Goal: Task Accomplishment & Management: Manage account settings

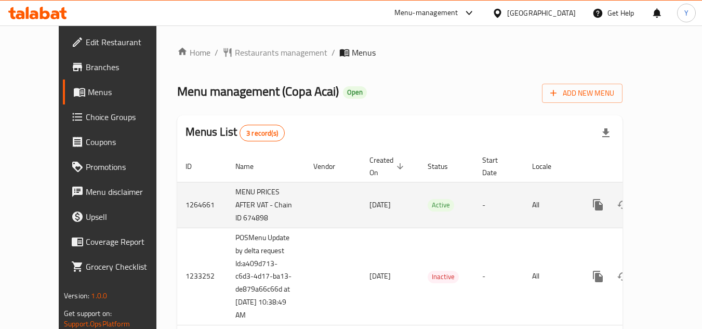
click at [668, 200] on icon "enhanced table" at bounding box center [672, 204] width 9 height 9
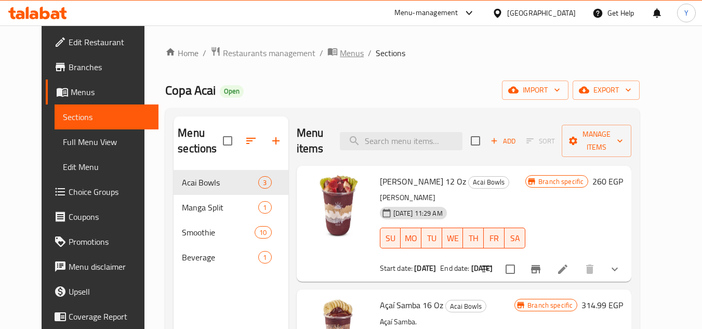
click at [340, 51] on span "Menus" at bounding box center [352, 53] width 24 height 12
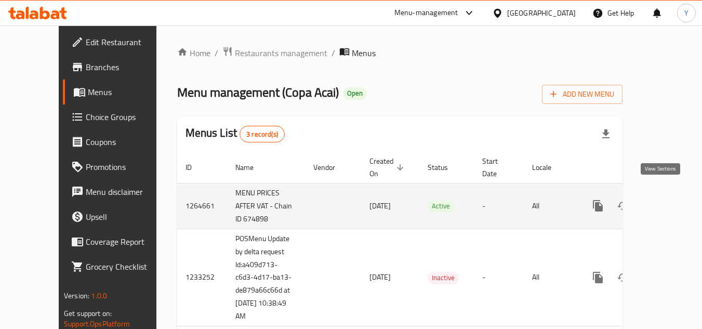
click at [667, 200] on icon "enhanced table" at bounding box center [673, 206] width 12 height 12
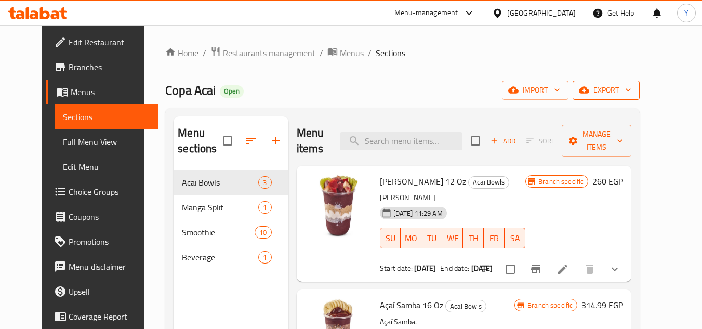
click at [589, 94] on icon "button" at bounding box center [584, 90] width 10 height 10
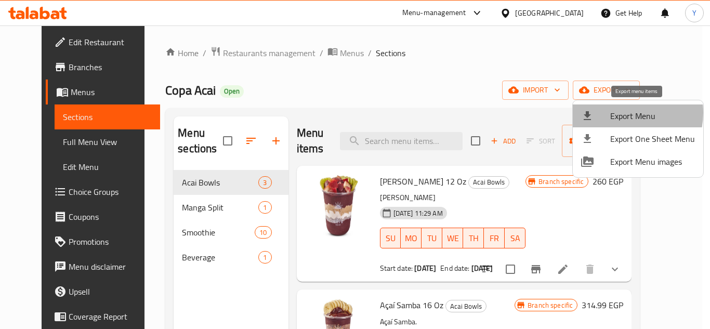
click at [621, 113] on span "Export Menu" at bounding box center [652, 116] width 85 height 12
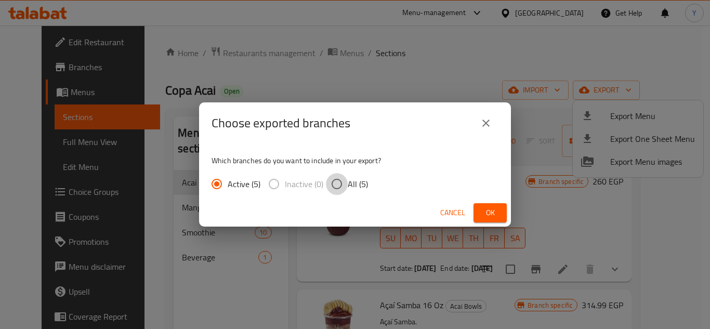
click at [343, 183] on input "All (5)" at bounding box center [337, 184] width 22 height 22
radio input "true"
click at [490, 216] on span "Ok" at bounding box center [490, 212] width 17 height 13
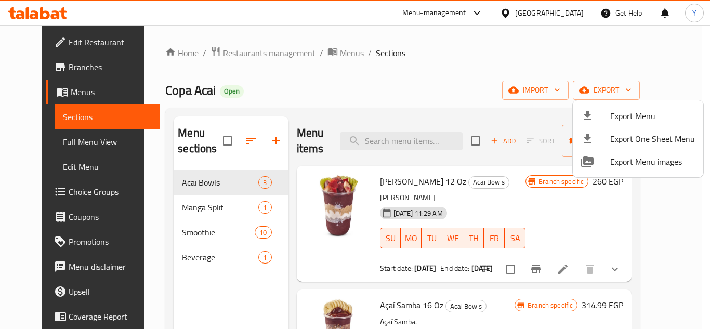
click at [386, 104] on div at bounding box center [355, 164] width 710 height 329
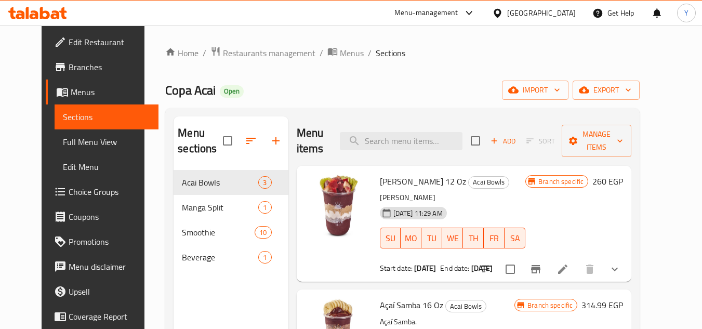
click at [418, 124] on div "Menu items Add Sort Manage items" at bounding box center [464, 140] width 335 height 49
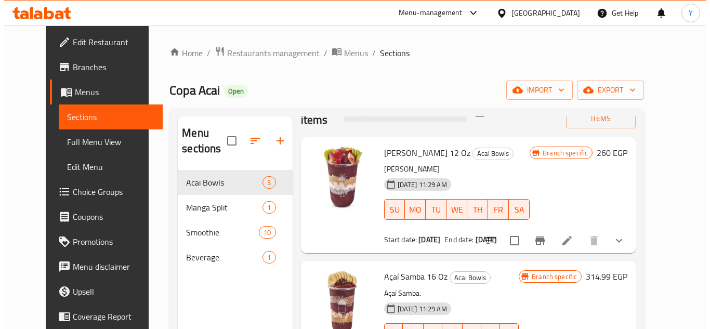
scroll to position [52, 0]
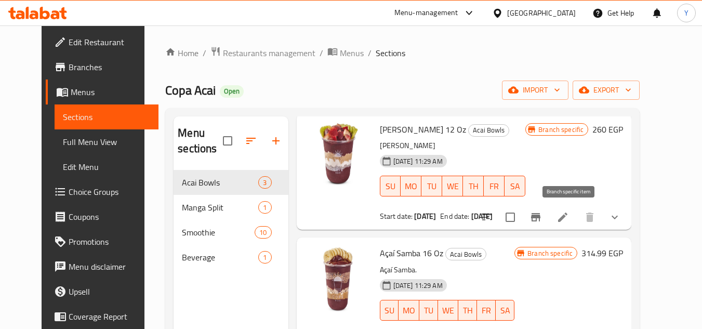
click at [542, 221] on icon "Branch-specific-item" at bounding box center [535, 217] width 12 height 12
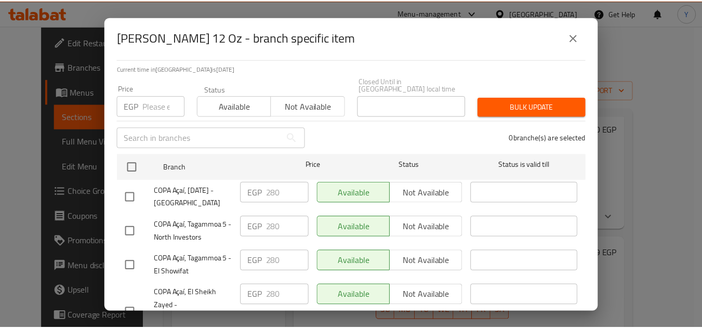
scroll to position [125, 0]
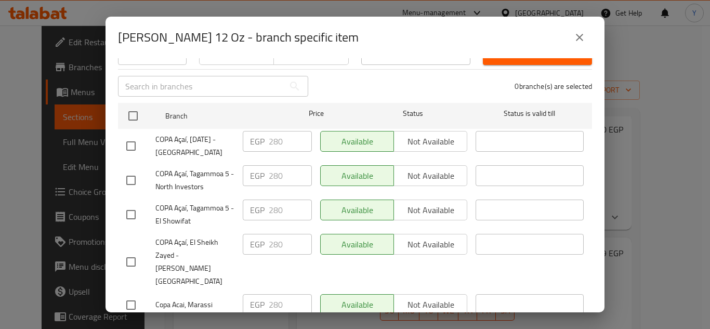
click at [128, 294] on input "checkbox" at bounding box center [131, 305] width 22 height 22
checkbox input "true"
click at [274, 294] on input "280" at bounding box center [290, 304] width 43 height 21
type input "290"
click at [286, 325] on span "Save" at bounding box center [354, 331] width 457 height 13
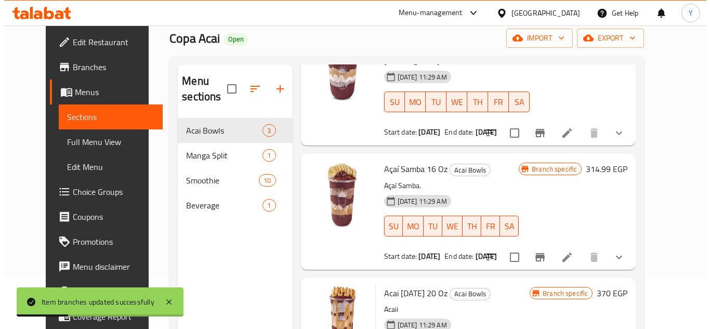
scroll to position [104, 0]
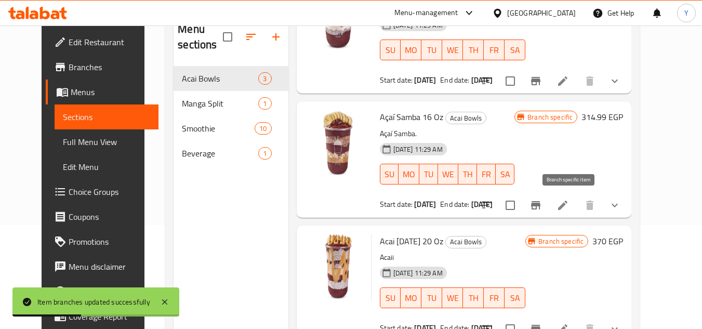
click at [542, 201] on icon "Branch-specific-item" at bounding box center [535, 205] width 12 height 12
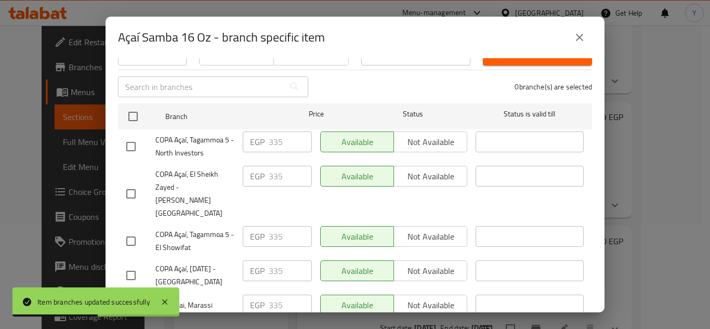
scroll to position [125, 0]
click at [127, 294] on input "checkbox" at bounding box center [131, 305] width 22 height 22
checkbox input "true"
click at [275, 294] on input "335" at bounding box center [290, 304] width 43 height 21
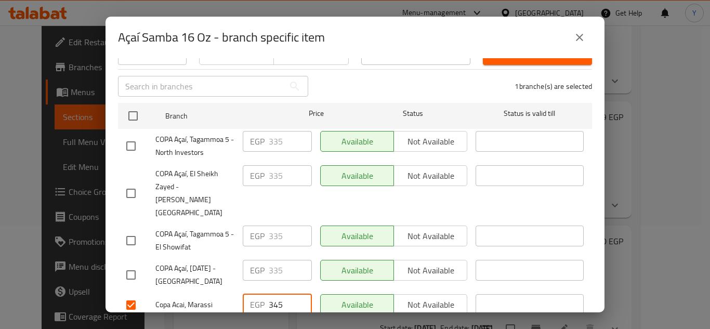
type input "345"
click at [277, 322] on button "Save" at bounding box center [355, 331] width 474 height 19
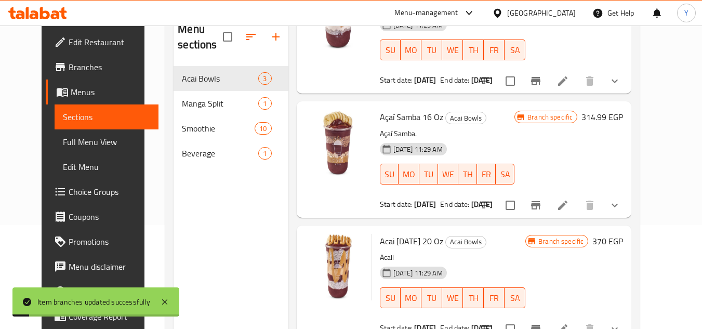
click at [542, 86] on icon "Branch-specific-item" at bounding box center [535, 81] width 12 height 12
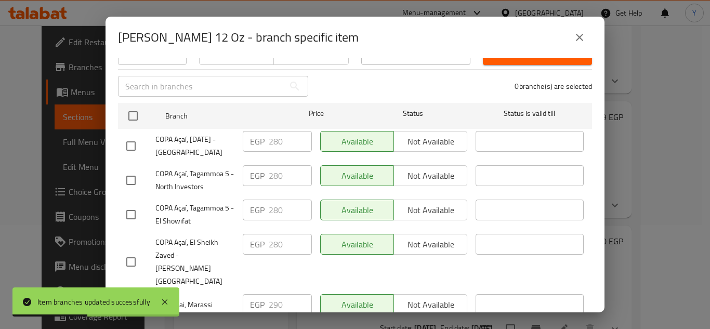
click at [574, 40] on icon "close" at bounding box center [579, 37] width 12 height 12
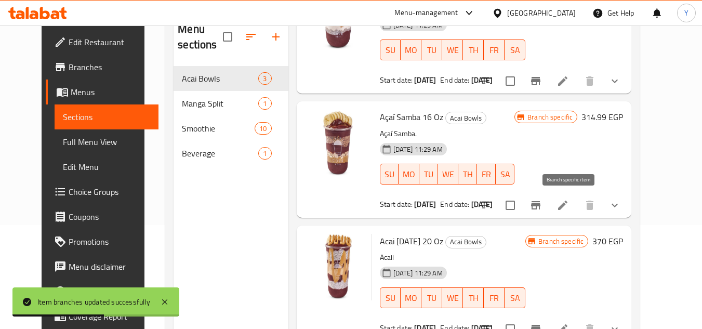
click at [542, 210] on icon "Branch-specific-item" at bounding box center [535, 205] width 12 height 12
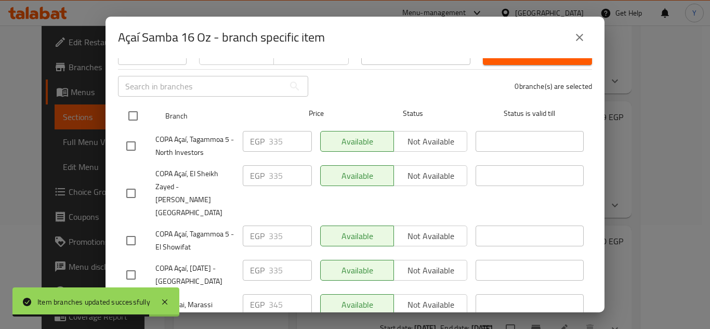
drag, startPoint x: 574, startPoint y: 38, endPoint x: 497, endPoint y: 117, distance: 110.6
click at [574, 37] on icon "close" at bounding box center [579, 37] width 12 height 12
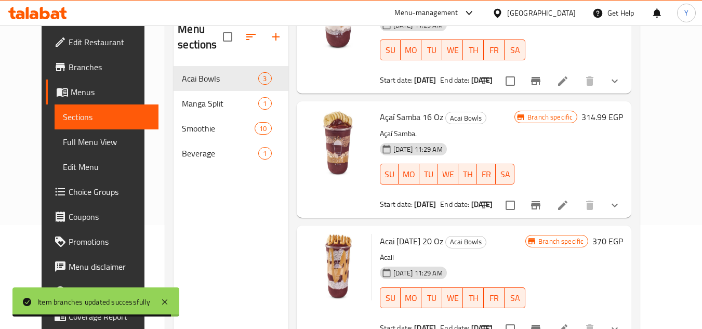
scroll to position [0, 0]
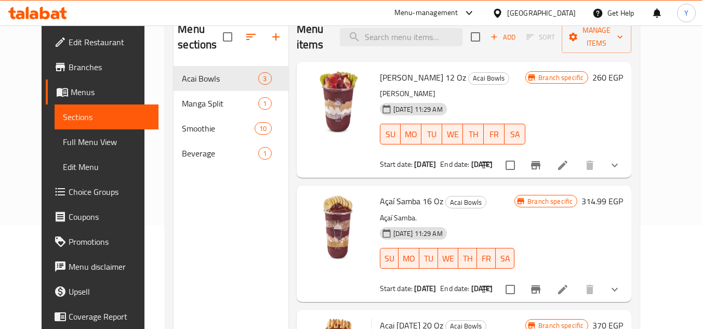
click at [621, 166] on icon "show more" at bounding box center [614, 165] width 12 height 12
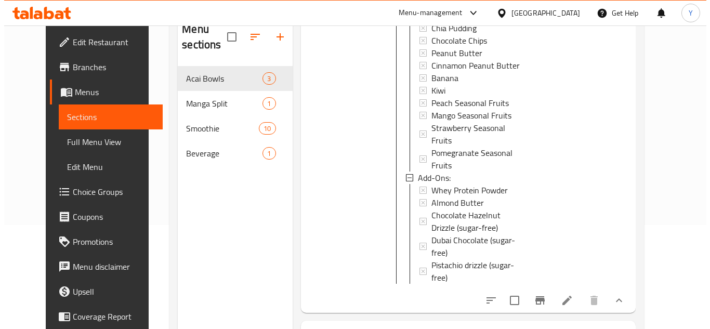
scroll to position [364, 0]
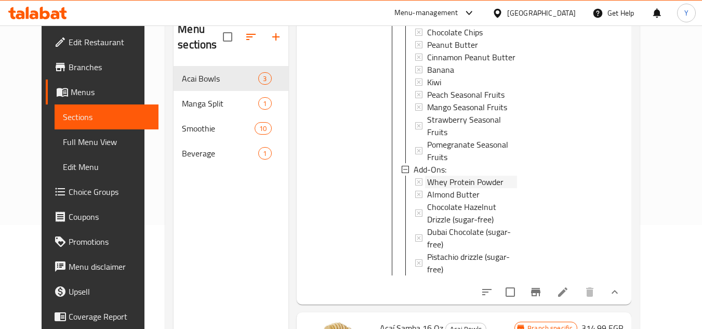
click at [433, 176] on span "Whey Protein Powder" at bounding box center [465, 182] width 76 height 12
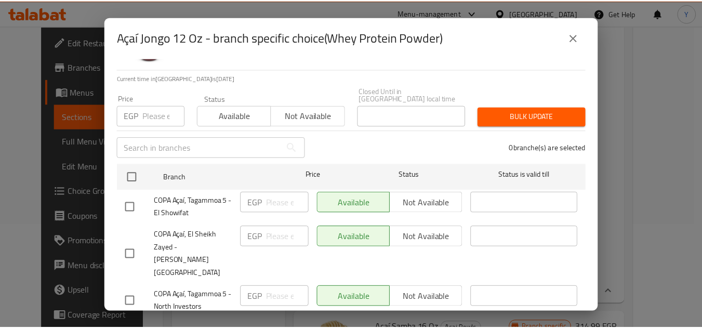
scroll to position [125, 0]
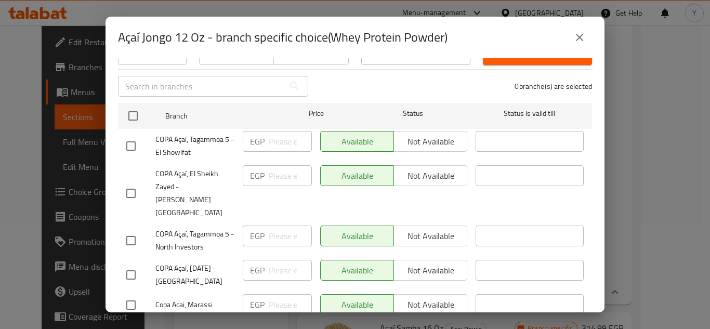
click at [131, 294] on input "checkbox" at bounding box center [131, 305] width 22 height 22
checkbox input "true"
click at [277, 294] on input "number" at bounding box center [290, 304] width 43 height 21
type input "35"
click at [272, 288] on ul "Branch Price Status Status is valid till COPA Açaí, Tagammoa 5 - El Showifat EG…" at bounding box center [355, 210] width 474 height 223
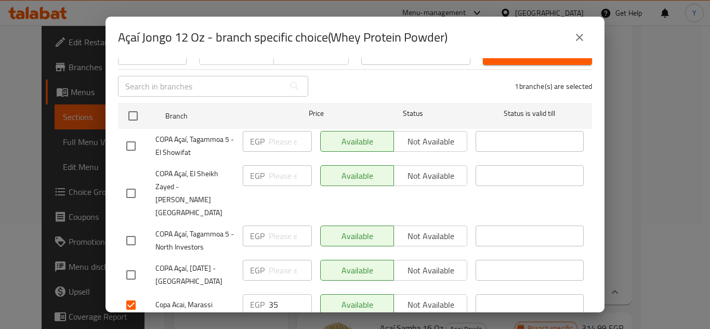
click at [271, 288] on ul "Branch Price Status Status is valid till COPA Açaí, Tagammoa 5 - El Showifat EG…" at bounding box center [355, 210] width 474 height 223
click at [268, 325] on span "Save" at bounding box center [354, 331] width 457 height 13
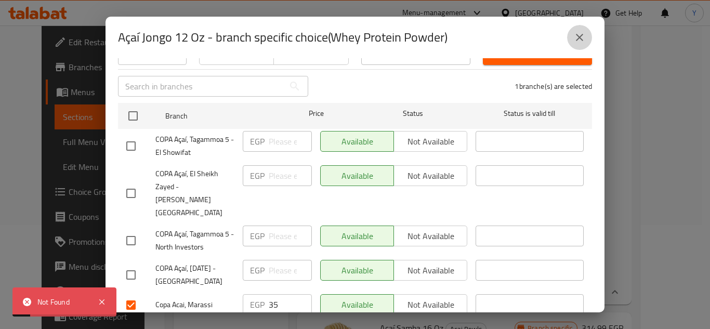
click at [571, 41] on button "close" at bounding box center [579, 37] width 25 height 25
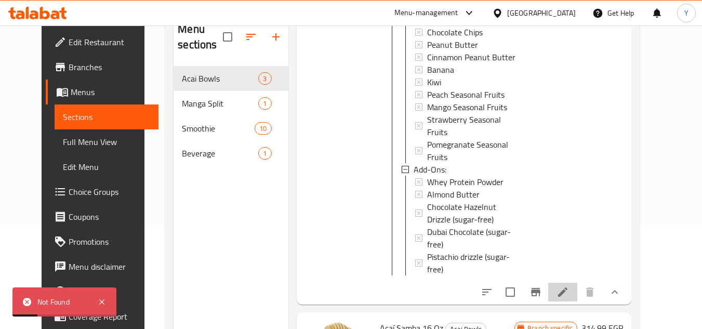
click at [569, 286] on icon at bounding box center [562, 292] width 12 height 12
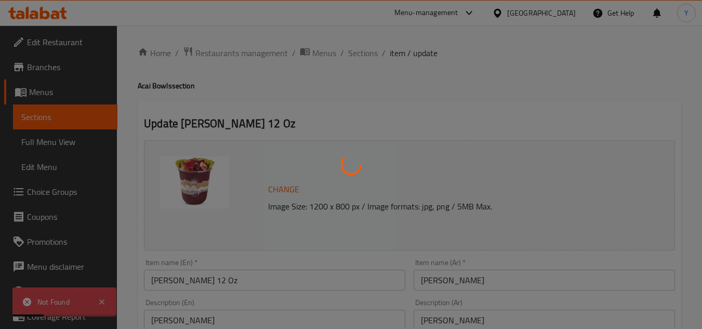
type input "اختيارك من الطبقة:"
type input "0"
type input "23"
type input "الإضافات:"
type input "0"
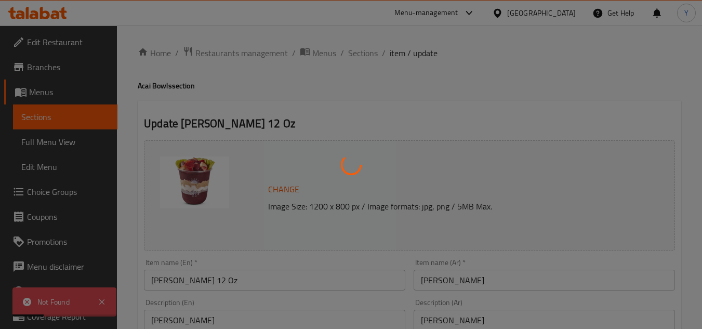
type input "5"
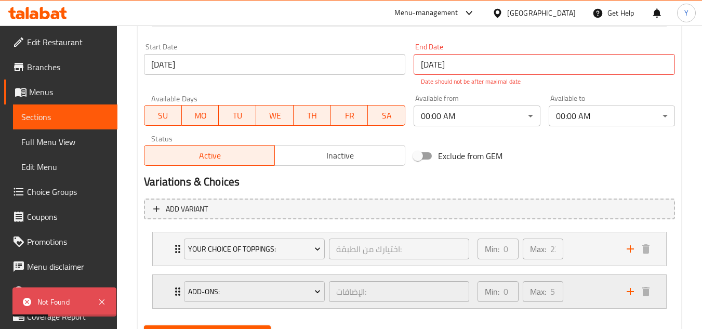
scroll to position [492, 0]
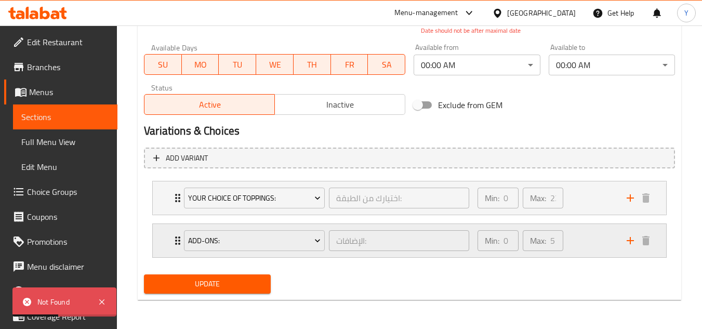
click at [583, 235] on div "Min: 0 ​ Max: 5 ​" at bounding box center [545, 240] width 149 height 33
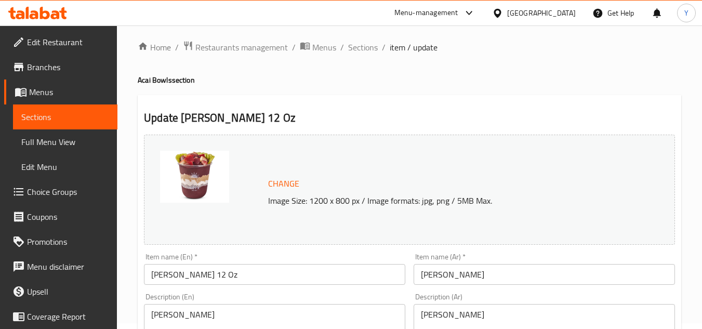
scroll to position [0, 0]
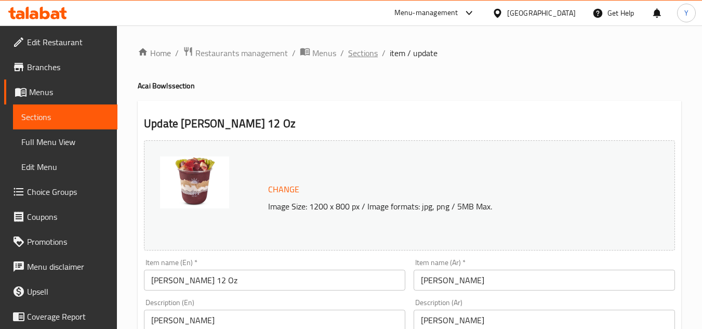
click at [355, 51] on span "Sections" at bounding box center [363, 53] width 30 height 12
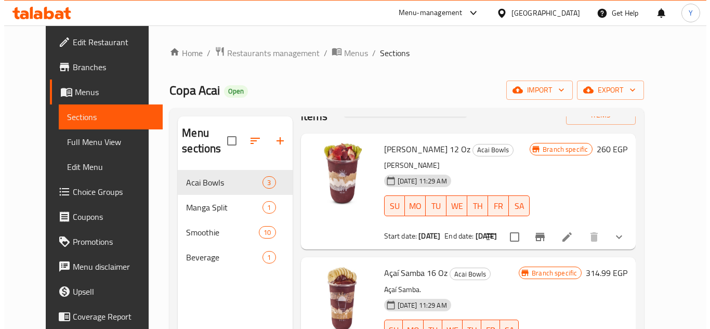
scroll to position [84, 0]
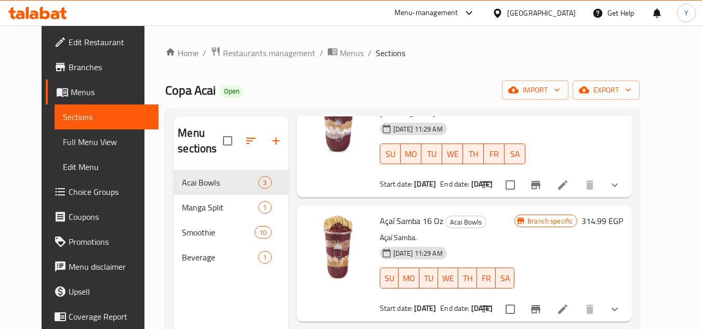
click at [577, 308] on li at bounding box center [562, 309] width 29 height 19
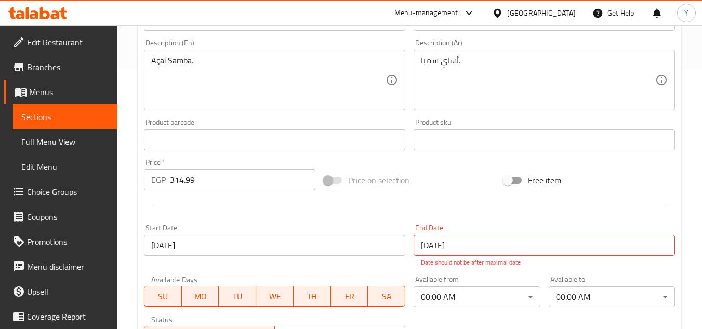
scroll to position [492, 0]
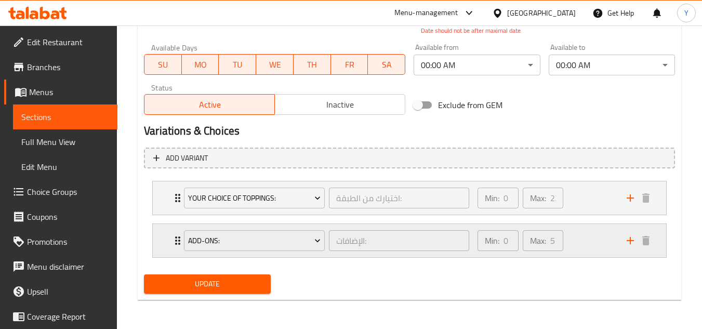
click at [574, 236] on div "Min: 0 ​ Max: 5 ​" at bounding box center [545, 240] width 149 height 33
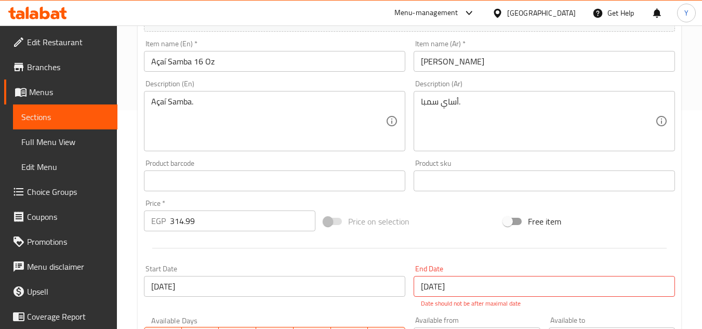
scroll to position [24, 0]
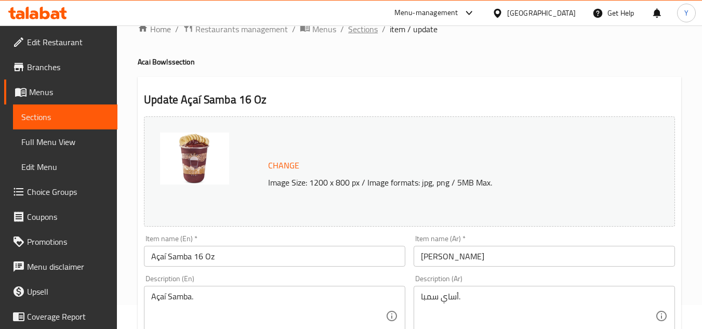
click at [362, 34] on span "Sections" at bounding box center [363, 29] width 30 height 12
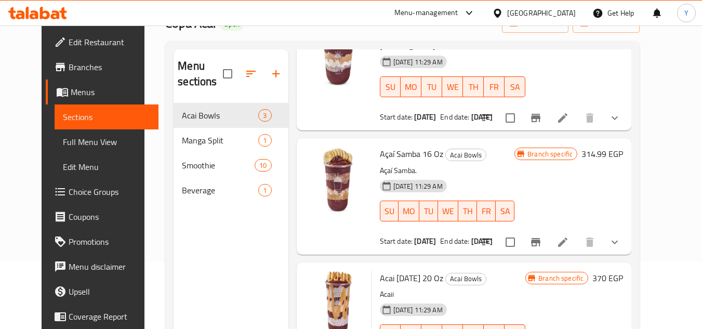
scroll to position [145, 0]
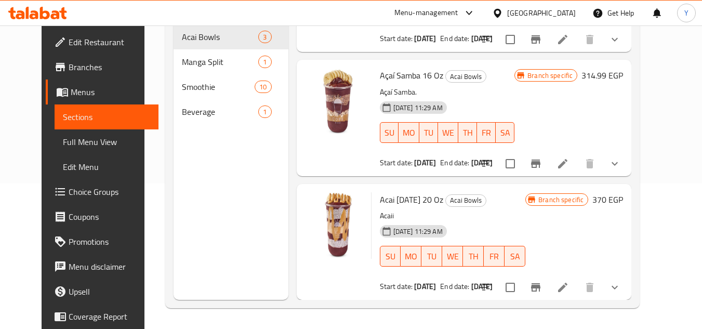
click at [542, 290] on icon "Branch-specific-item" at bounding box center [535, 287] width 12 height 12
click at [498, 201] on h6 "Acai [DATE] 20 Oz Acai Bowls" at bounding box center [453, 199] width 146 height 15
click at [577, 287] on li at bounding box center [562, 287] width 29 height 19
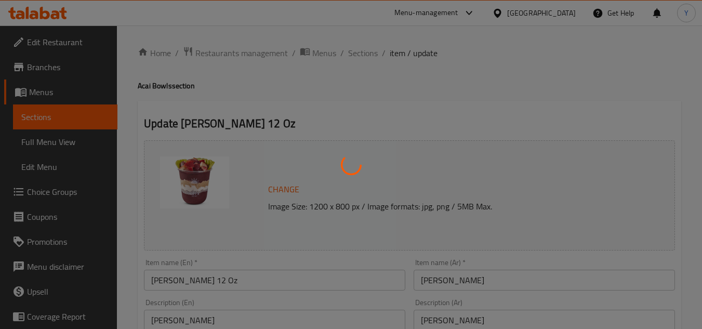
type input "اختيارك من الطبقة:"
type input "0"
type input "23"
type input "الإضافات:"
type input "0"
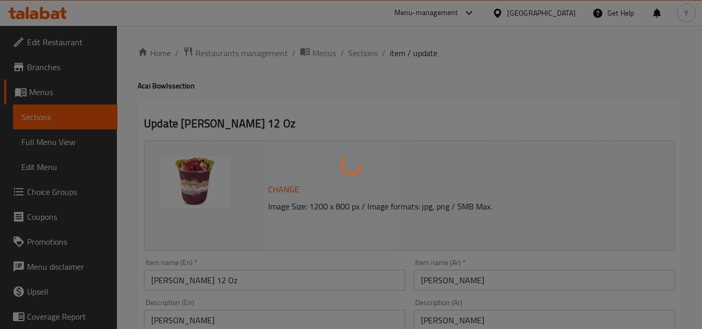
type input "5"
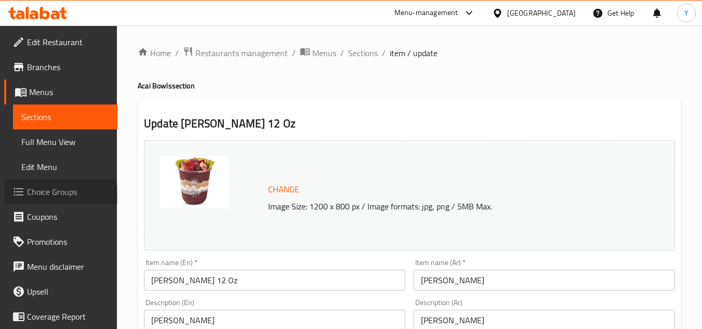
click at [60, 195] on span "Choice Groups" at bounding box center [68, 191] width 82 height 12
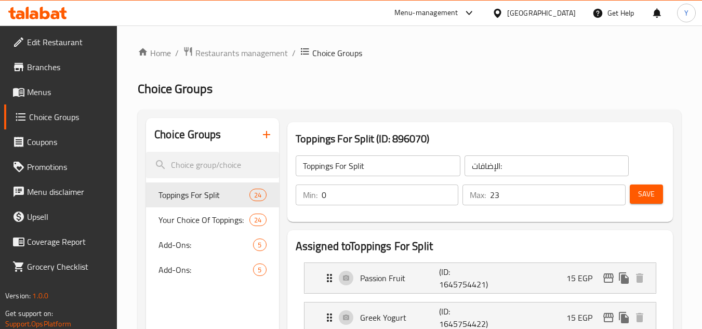
click at [205, 255] on div "Add-Ons: 5" at bounding box center [212, 244] width 132 height 25
type input "Add-Ons:"
type input "5"
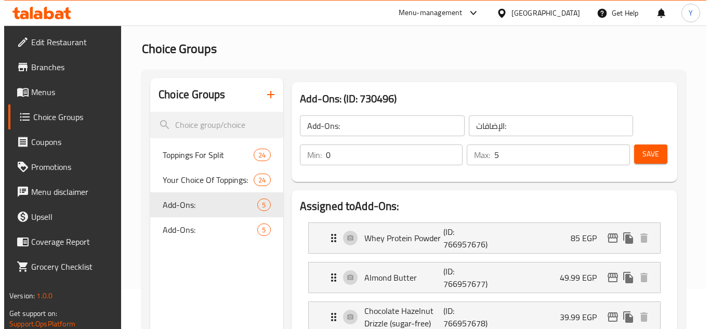
scroll to position [104, 0]
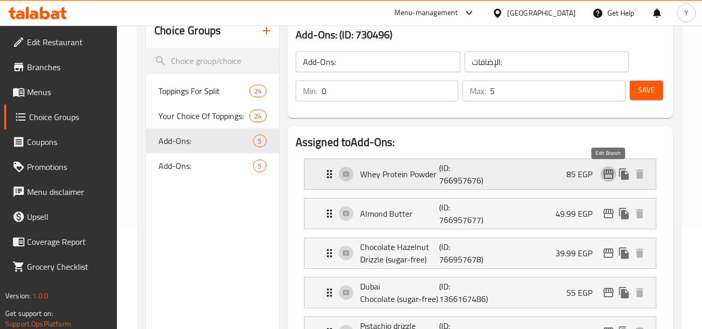
click at [606, 174] on icon "edit" at bounding box center [608, 173] width 10 height 9
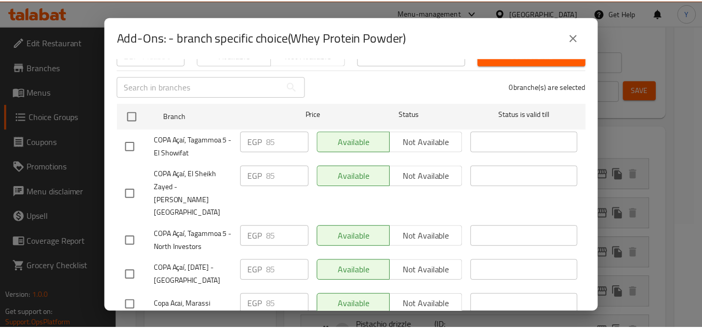
scroll to position [59, 0]
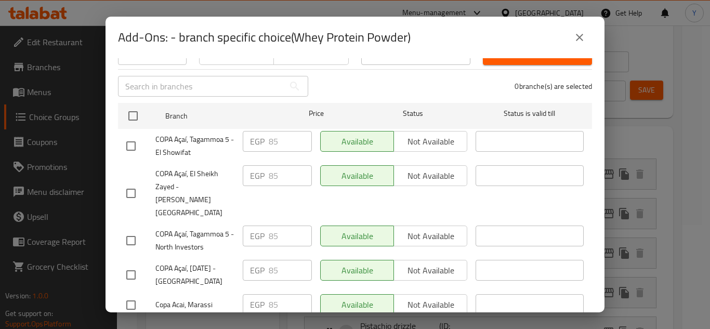
click at [124, 294] on input "checkbox" at bounding box center [131, 305] width 22 height 22
checkbox input "true"
click at [271, 294] on input "85" at bounding box center [290, 304] width 43 height 21
type input "95"
click at [286, 322] on button "Save" at bounding box center [355, 331] width 474 height 19
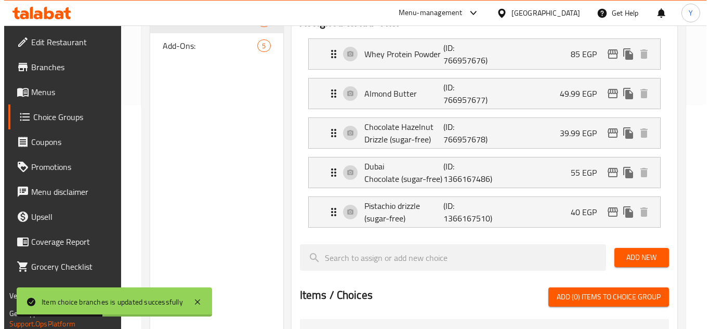
scroll to position [208, 0]
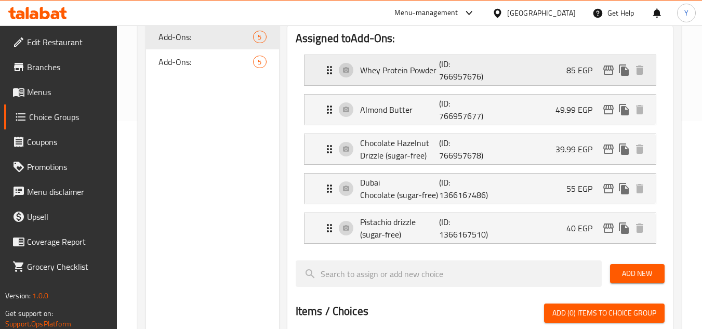
click at [605, 74] on icon "edit" at bounding box center [608, 69] width 10 height 9
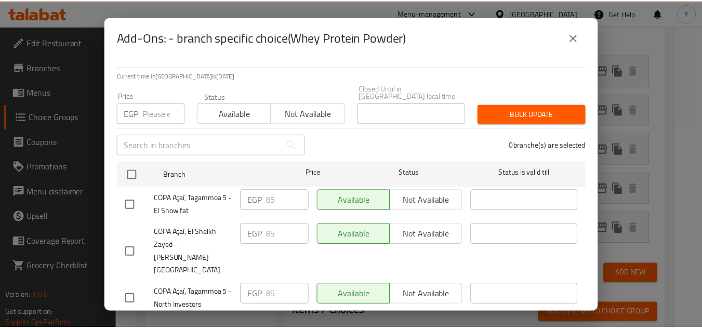
scroll to position [59, 0]
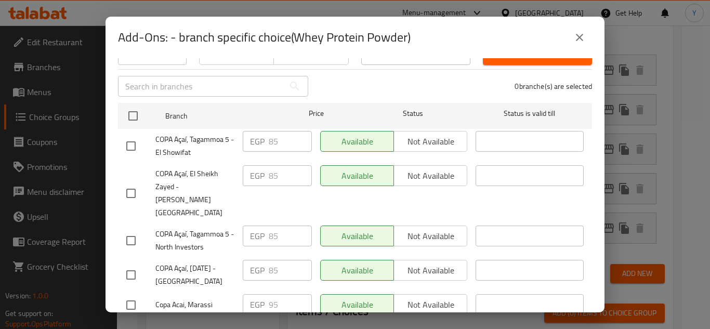
click at [583, 45] on button "close" at bounding box center [579, 37] width 25 height 25
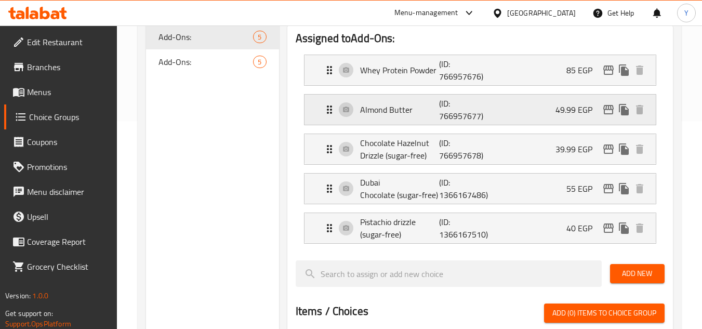
scroll to position [104, 0]
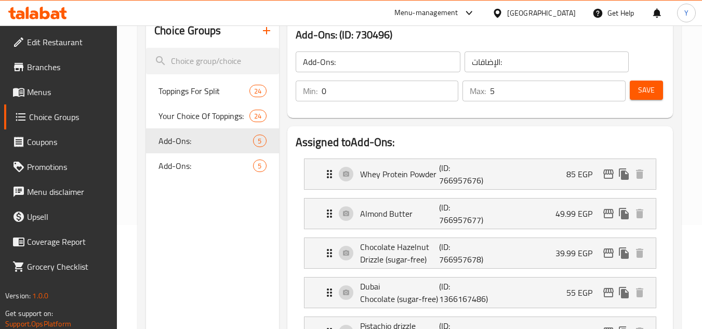
click at [654, 91] on span "Save" at bounding box center [646, 90] width 17 height 13
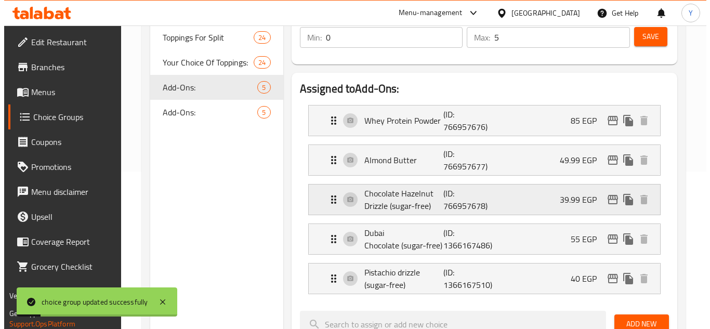
scroll to position [208, 0]
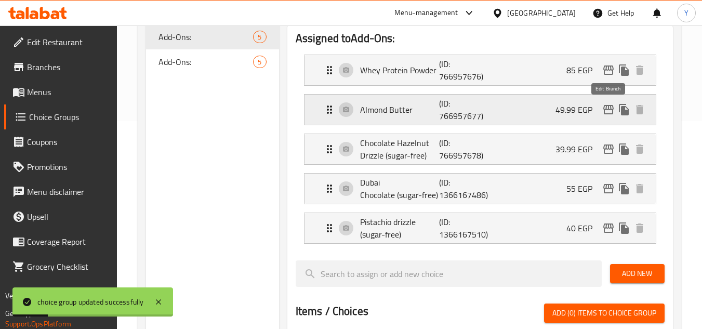
click at [612, 108] on icon "edit" at bounding box center [608, 109] width 12 height 12
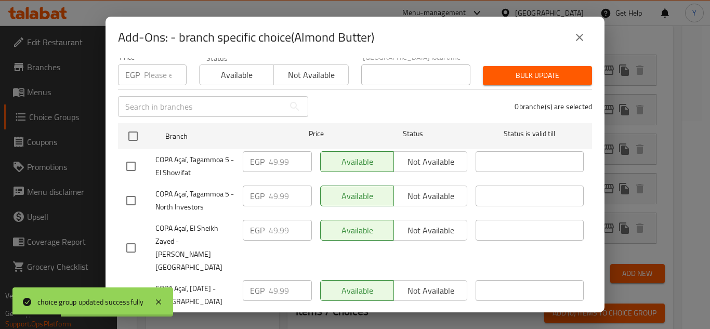
scroll to position [59, 0]
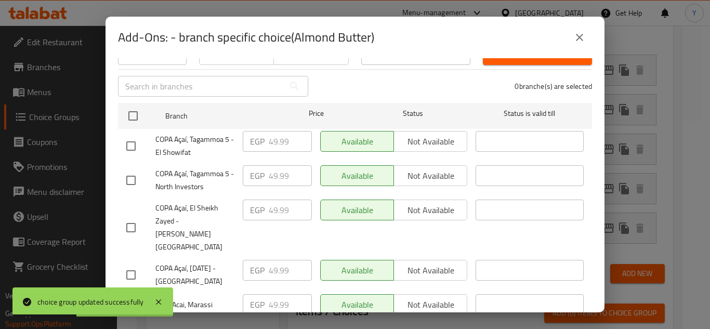
click at [137, 294] on input "checkbox" at bounding box center [131, 305] width 22 height 22
checkbox input "true"
drag, startPoint x: 290, startPoint y: 272, endPoint x: 163, endPoint y: 266, distance: 128.0
click at [163, 290] on div "Copa Acai, Marassi EGP 49.99 ​ Available Not available ​" at bounding box center [355, 305] width 466 height 30
type input "60"
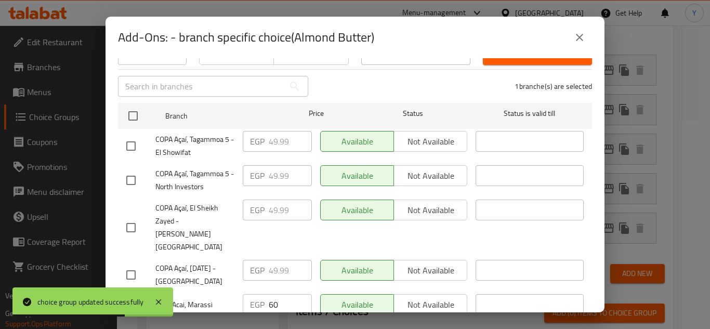
click at [241, 325] on span "Save" at bounding box center [354, 331] width 457 height 13
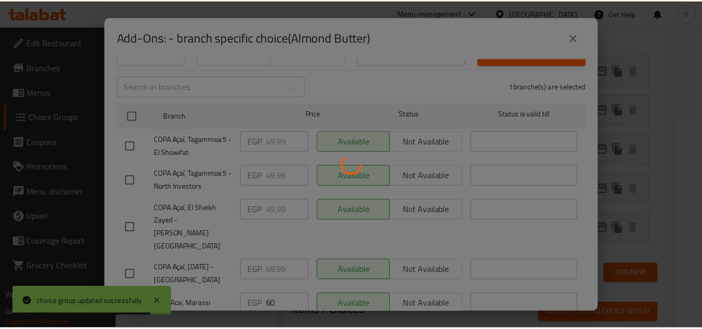
scroll to position [30, 0]
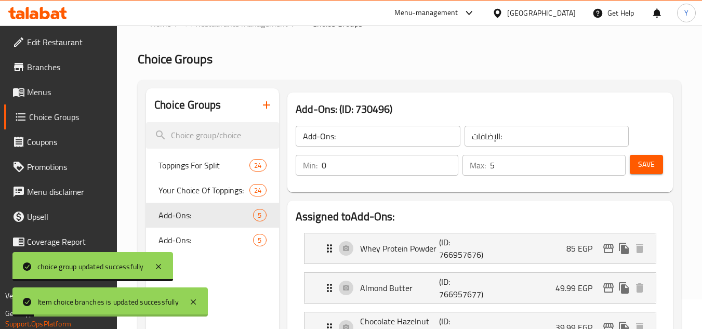
click at [647, 171] on button "Save" at bounding box center [646, 164] width 33 height 19
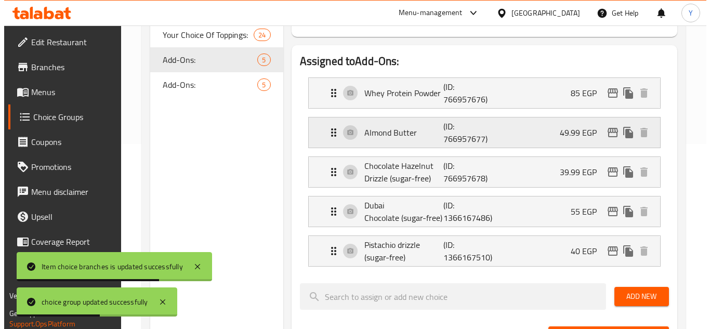
scroll to position [185, 0]
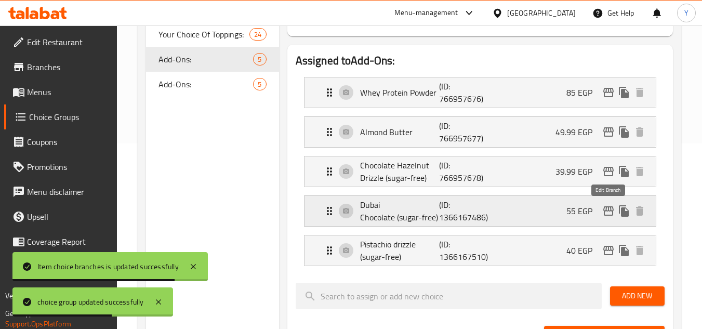
click at [611, 210] on icon "edit" at bounding box center [608, 210] width 10 height 9
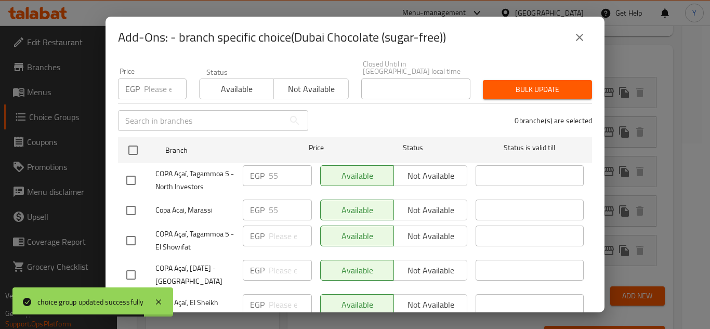
scroll to position [59, 0]
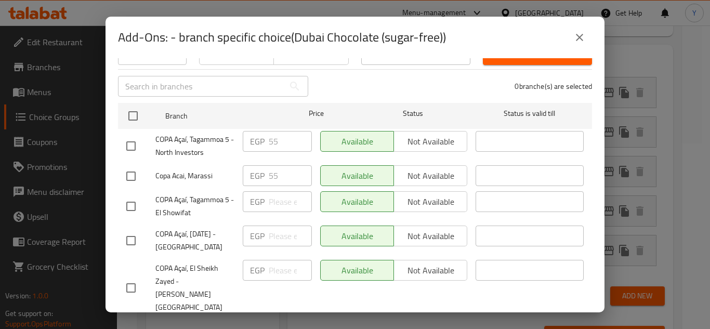
click at [130, 167] on input "checkbox" at bounding box center [131, 176] width 22 height 22
checkbox input "true"
drag, startPoint x: 285, startPoint y: 170, endPoint x: 162, endPoint y: 160, distance: 123.6
click at [162, 161] on div "Copa Acai, Marassi EGP 55 ​ Available Not available ​" at bounding box center [355, 176] width 466 height 30
type input "60"
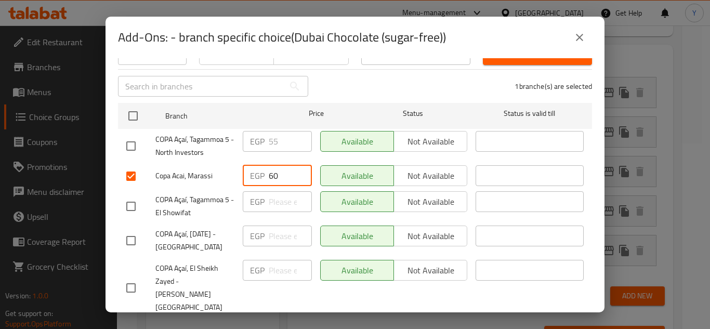
click at [222, 325] on span "Save" at bounding box center [354, 331] width 457 height 13
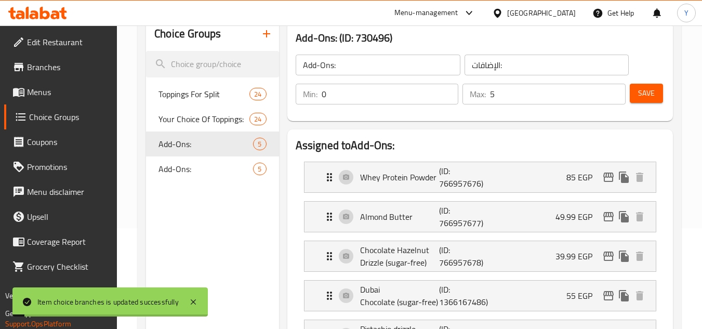
scroll to position [0, 0]
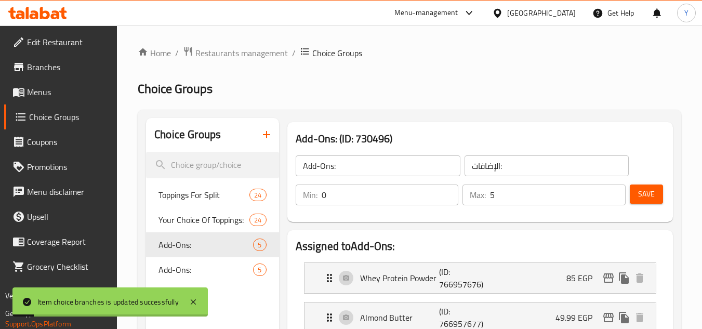
click at [652, 192] on span "Save" at bounding box center [646, 194] width 17 height 13
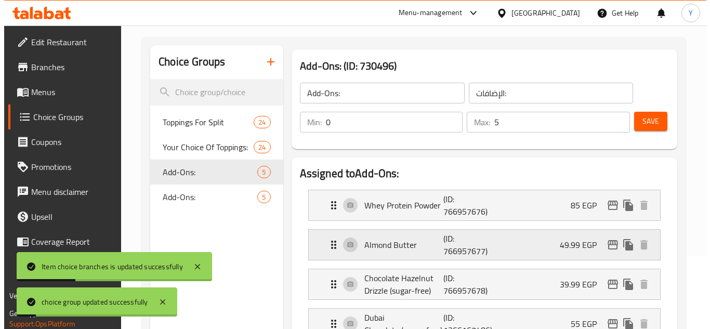
scroll to position [156, 0]
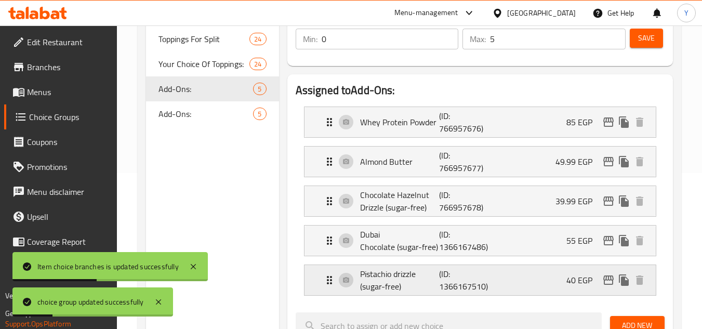
click at [606, 281] on icon "edit" at bounding box center [608, 280] width 12 height 12
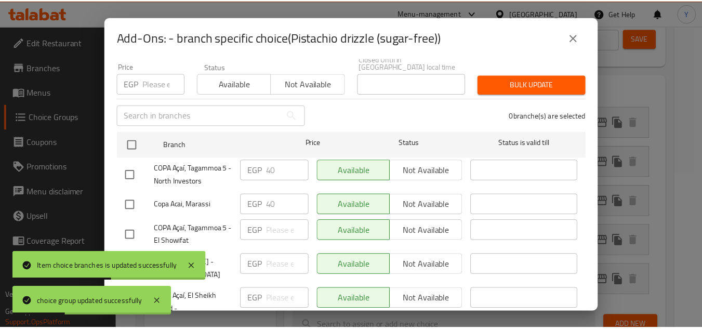
scroll to position [59, 0]
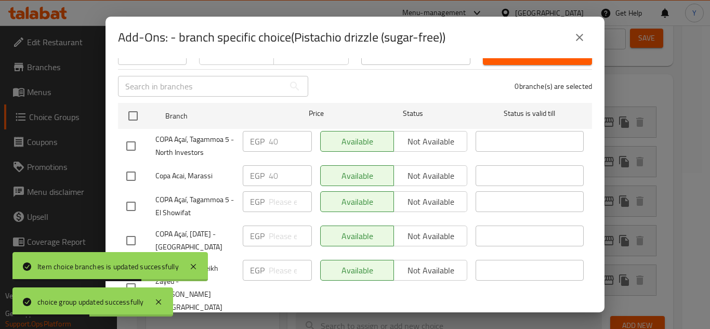
click at [135, 171] on input "checkbox" at bounding box center [131, 176] width 22 height 22
checkbox input "true"
click at [276, 173] on input "40" at bounding box center [290, 175] width 43 height 21
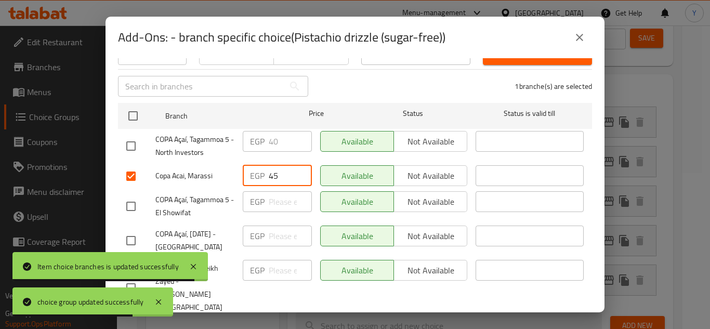
type input "45"
drag, startPoint x: 317, startPoint y: 297, endPoint x: 324, endPoint y: 286, distance: 12.4
click at [317, 325] on span "Save" at bounding box center [354, 331] width 457 height 13
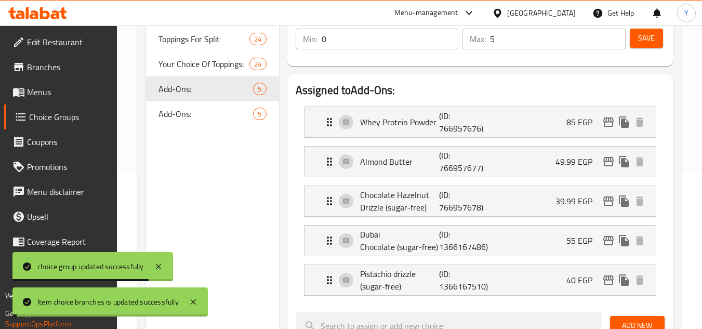
scroll to position [0, 0]
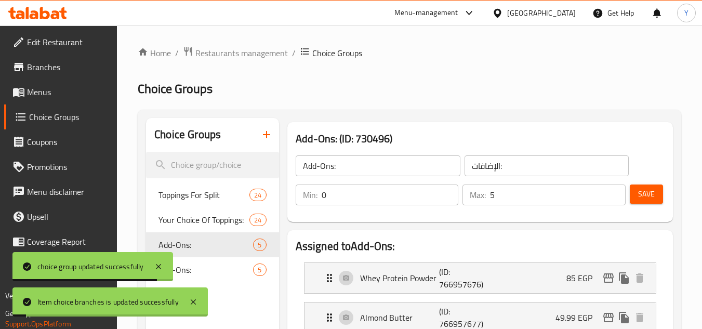
click at [646, 188] on span "Save" at bounding box center [646, 194] width 17 height 13
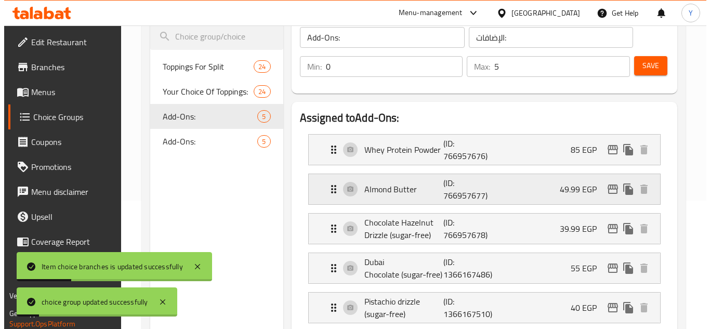
scroll to position [208, 0]
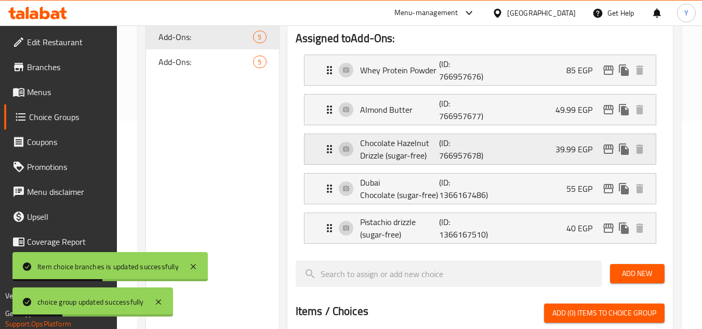
click at [608, 149] on icon "edit" at bounding box center [608, 148] width 10 height 9
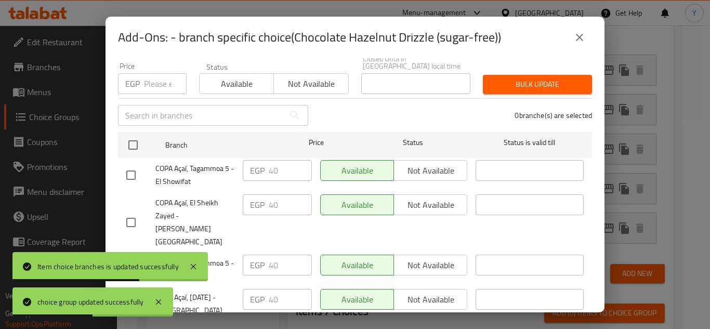
scroll to position [59, 0]
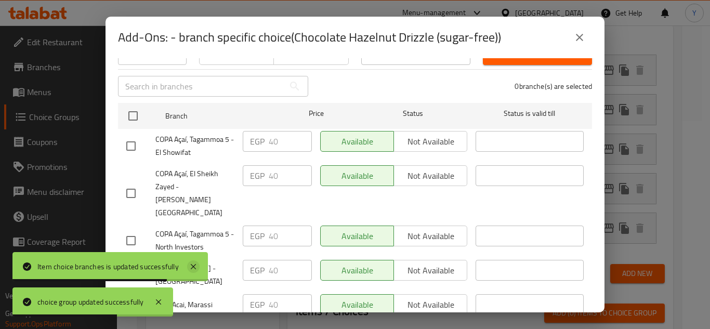
click at [197, 265] on icon at bounding box center [193, 266] width 12 height 12
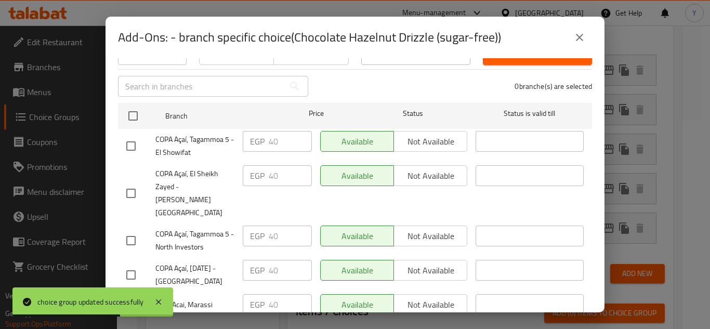
drag, startPoint x: 127, startPoint y: 275, endPoint x: 209, endPoint y: 280, distance: 81.7
click at [128, 294] on input "checkbox" at bounding box center [131, 305] width 22 height 22
checkbox input "true"
drag, startPoint x: 269, startPoint y: 272, endPoint x: 253, endPoint y: 273, distance: 16.2
click at [253, 294] on div "EGP 40 ​" at bounding box center [277, 304] width 69 height 21
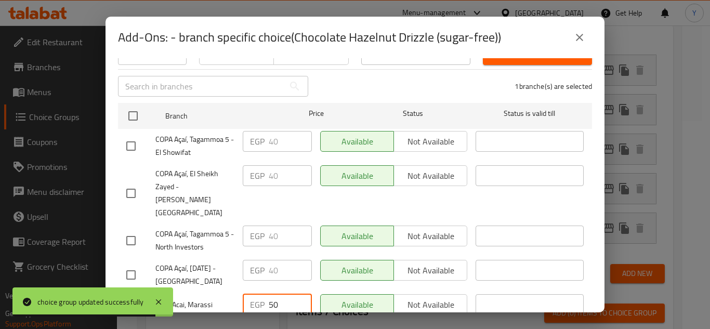
type input "50"
click at [282, 325] on span "Save" at bounding box center [354, 331] width 457 height 13
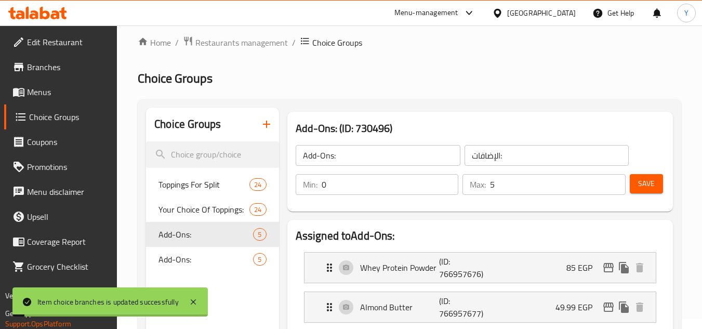
scroll to position [0, 0]
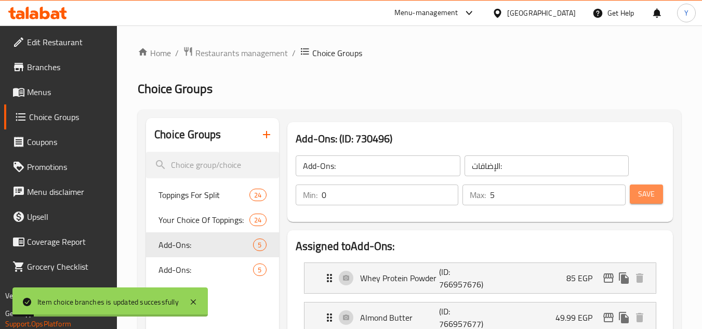
click at [648, 201] on button "Save" at bounding box center [646, 193] width 33 height 19
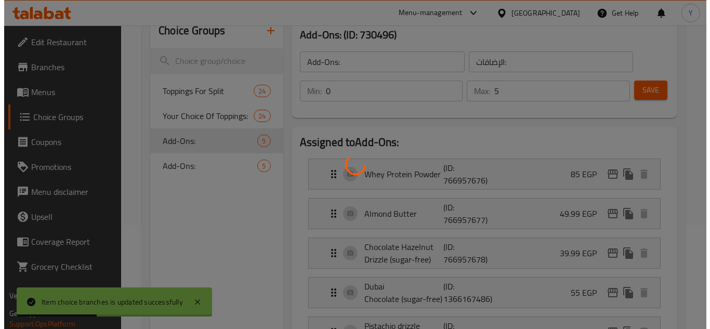
scroll to position [260, 0]
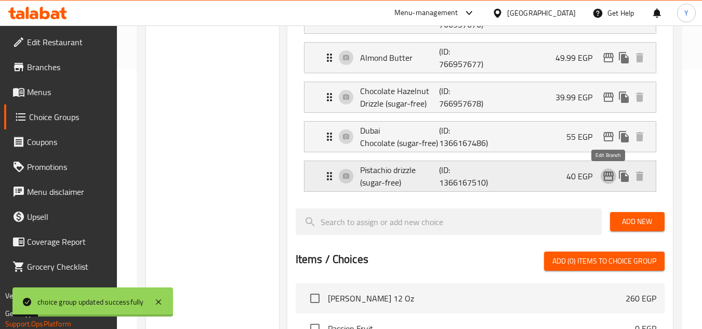
click at [603, 174] on icon "edit" at bounding box center [608, 176] width 12 height 12
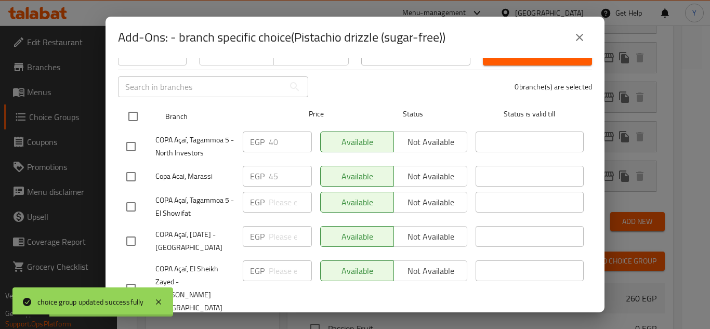
scroll to position [59, 0]
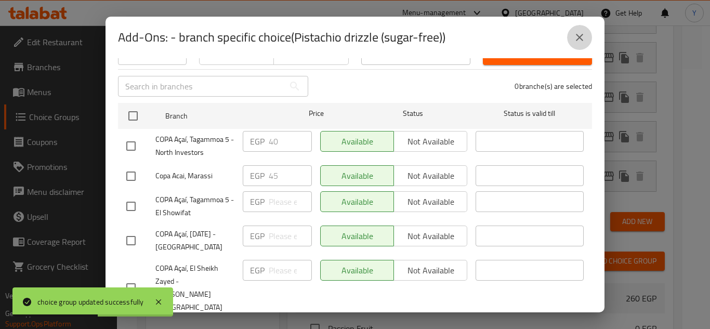
click at [578, 34] on icon "close" at bounding box center [579, 37] width 12 height 12
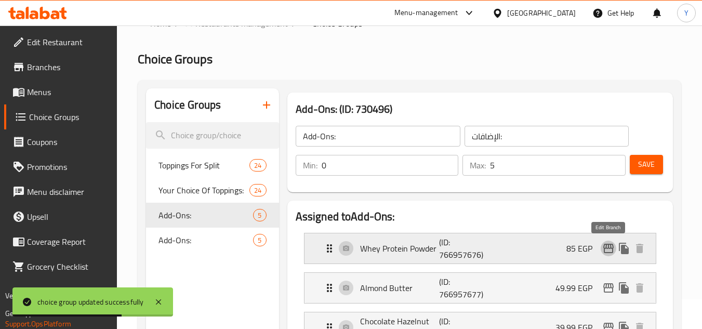
click at [603, 246] on icon "edit" at bounding box center [608, 248] width 12 height 12
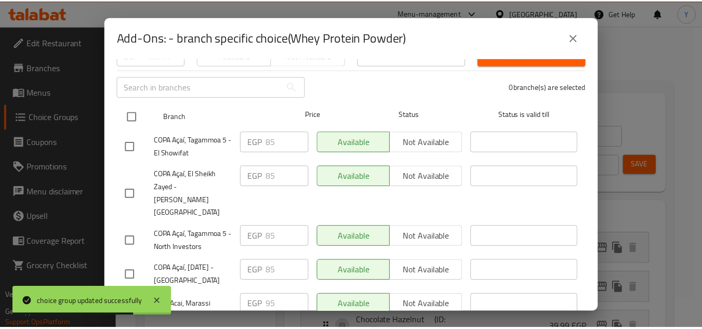
scroll to position [59, 0]
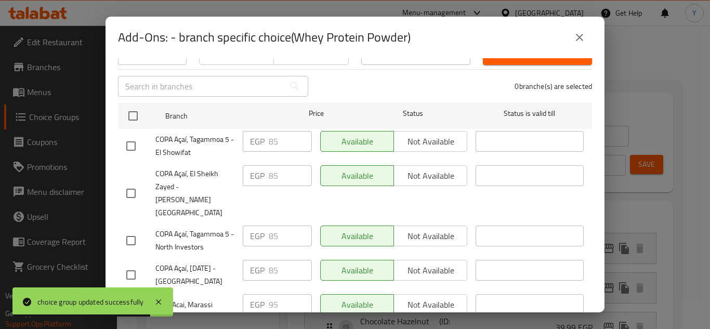
click at [580, 36] on icon "close" at bounding box center [579, 37] width 7 height 7
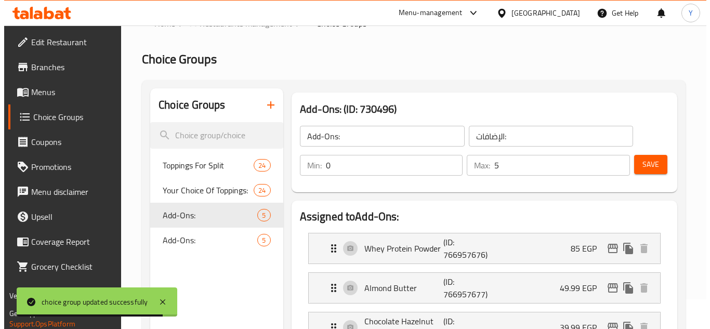
scroll to position [185, 0]
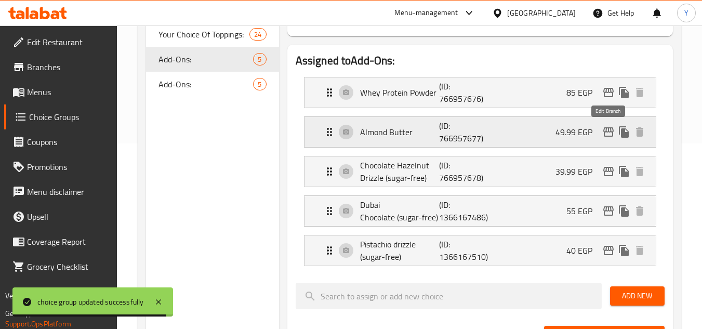
click at [605, 127] on icon "edit" at bounding box center [608, 132] width 12 height 12
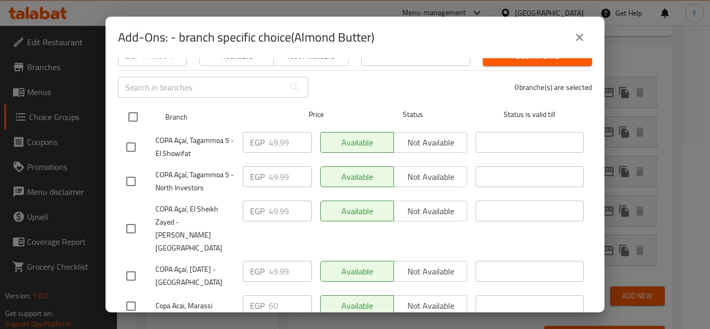
scroll to position [59, 0]
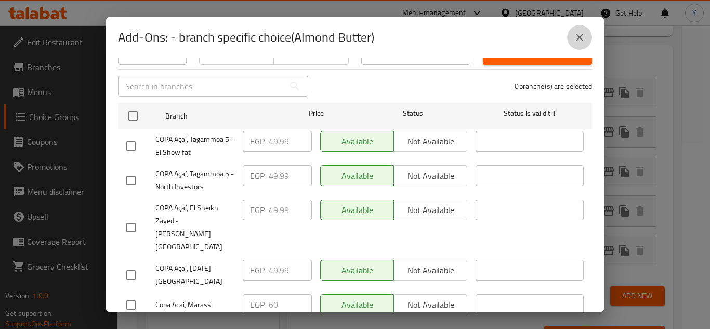
click at [591, 40] on button "close" at bounding box center [579, 37] width 25 height 25
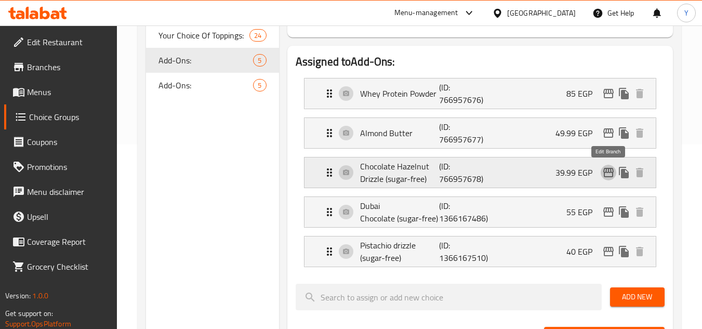
click at [608, 177] on icon "edit" at bounding box center [608, 172] width 10 height 9
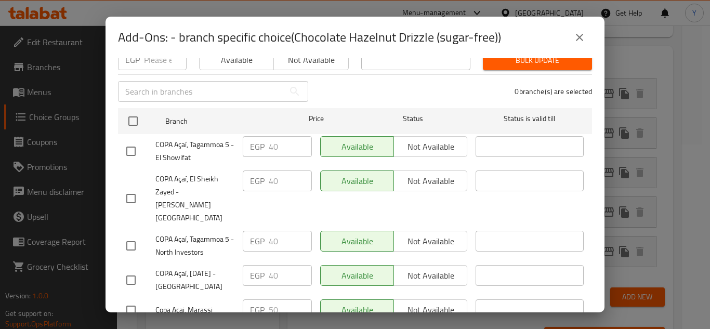
scroll to position [59, 0]
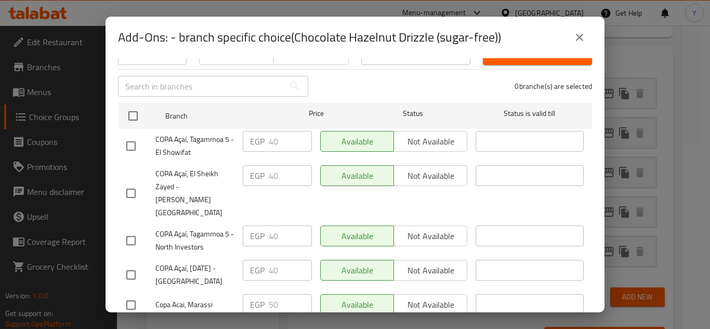
click at [576, 38] on icon "close" at bounding box center [579, 37] width 12 height 12
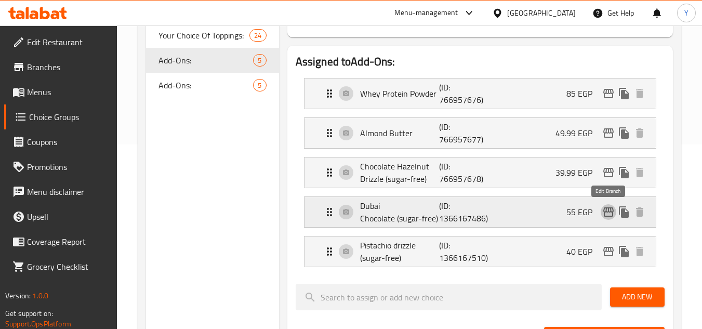
click at [604, 208] on icon "edit" at bounding box center [608, 211] width 10 height 9
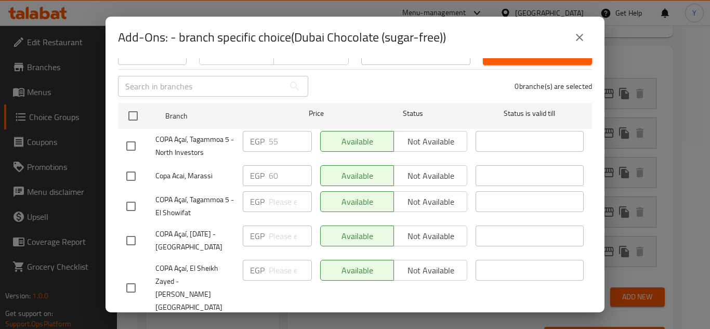
click at [586, 38] on button "close" at bounding box center [579, 37] width 25 height 25
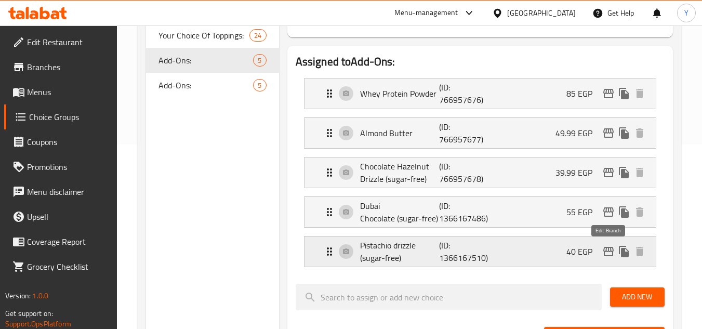
click at [612, 252] on icon "edit" at bounding box center [608, 251] width 12 height 12
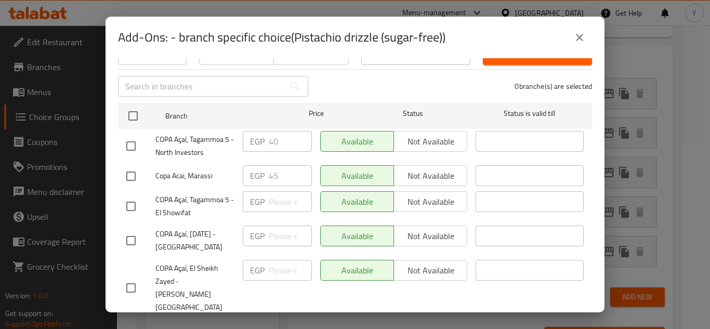
click at [575, 33] on icon "close" at bounding box center [579, 37] width 12 height 12
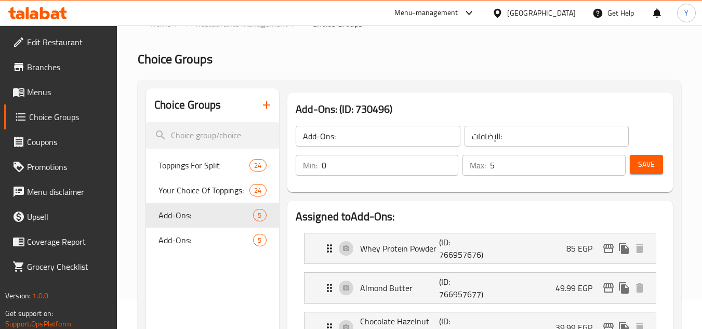
scroll to position [29, 0]
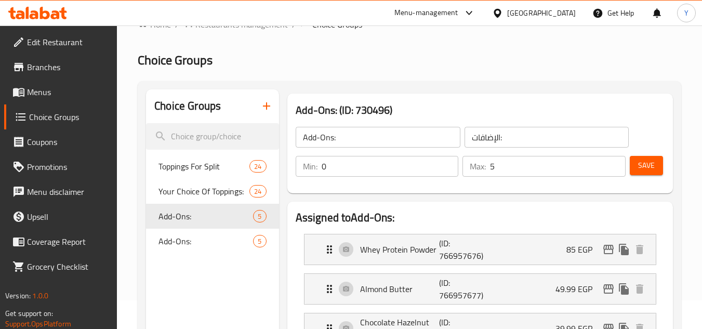
click at [638, 171] on span "Save" at bounding box center [646, 165] width 17 height 13
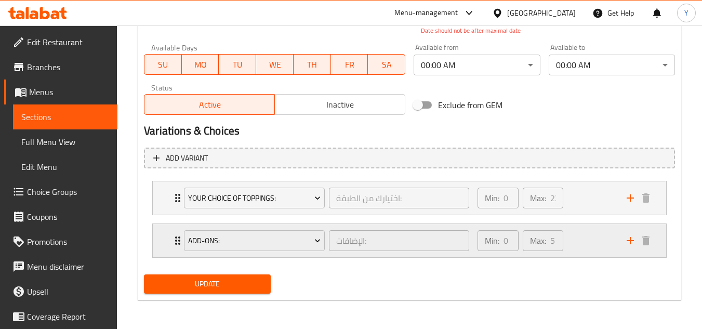
click at [570, 247] on div "Min: 0 ​ Max: 5 ​" at bounding box center [545, 240] width 149 height 33
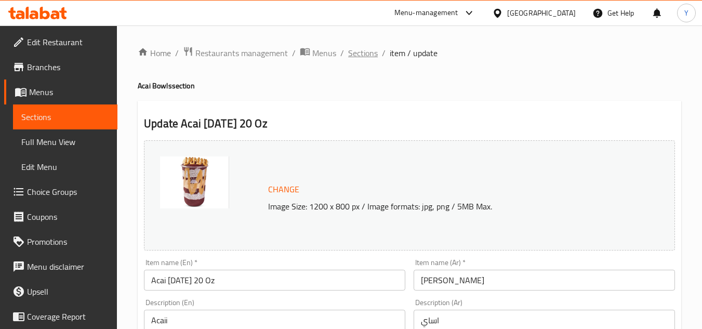
click at [355, 47] on span "Sections" at bounding box center [363, 53] width 30 height 12
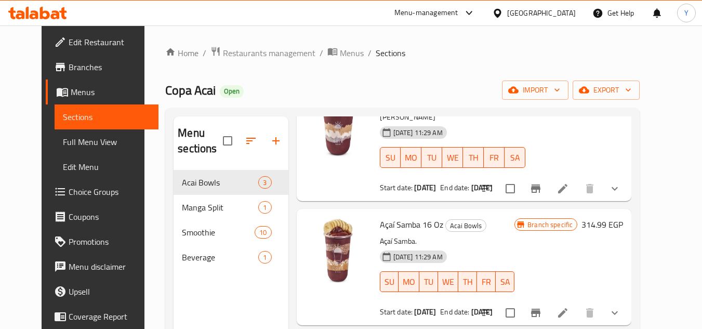
scroll to position [84, 0]
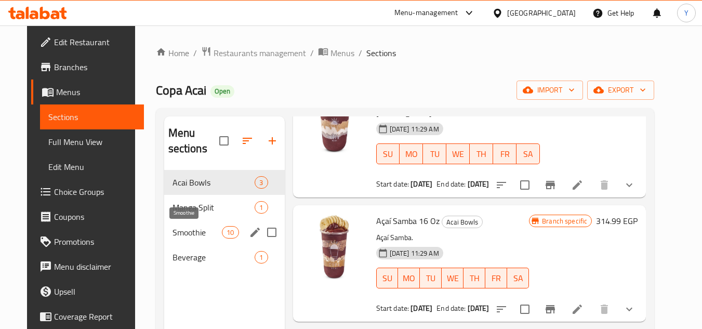
click at [194, 230] on span "Smoothie" at bounding box center [198, 232] width 50 height 12
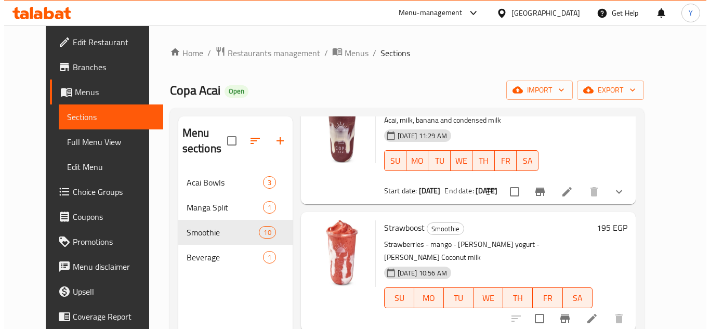
scroll to position [156, 0]
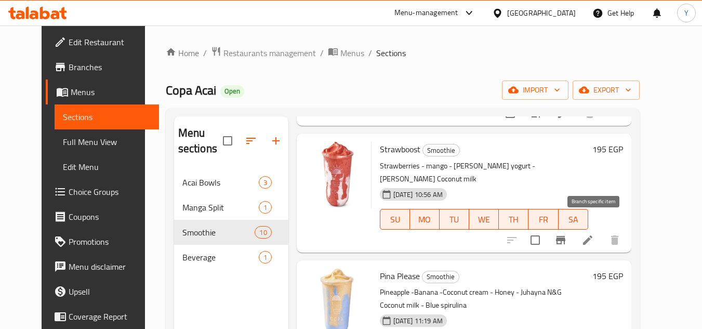
click at [565, 236] on icon "Branch-specific-item" at bounding box center [560, 240] width 9 height 8
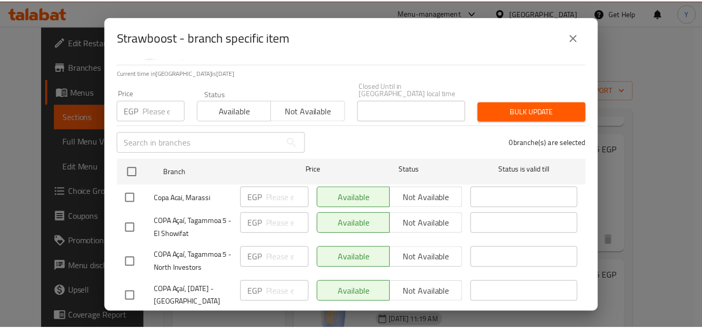
scroll to position [125, 0]
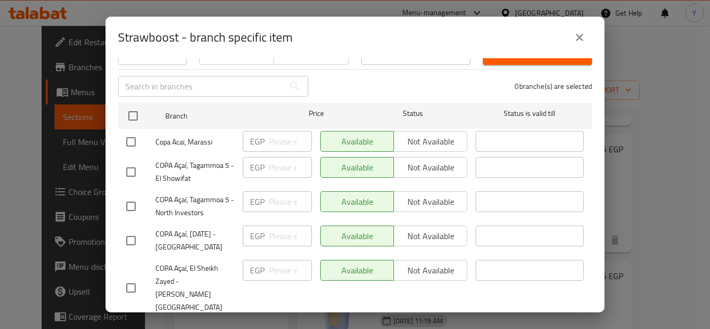
click at [133, 139] on input "checkbox" at bounding box center [131, 142] width 22 height 22
checkbox input "true"
click at [277, 131] on input "number" at bounding box center [290, 141] width 43 height 21
type input "200"
click at [247, 325] on span "Save" at bounding box center [354, 331] width 457 height 13
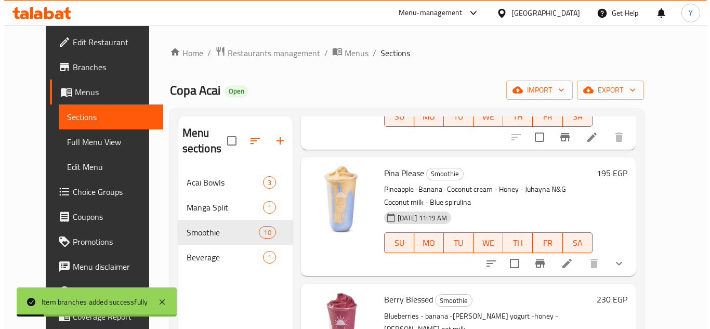
scroll to position [260, 0]
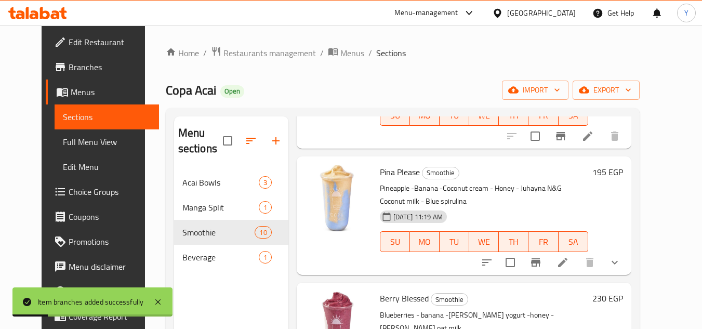
click at [548, 253] on button "Branch-specific-item" at bounding box center [535, 262] width 25 height 25
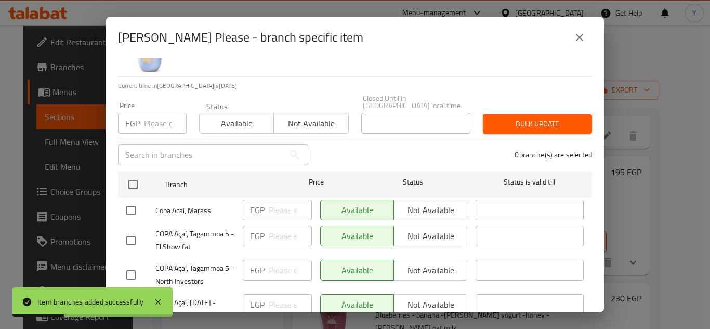
scroll to position [104, 0]
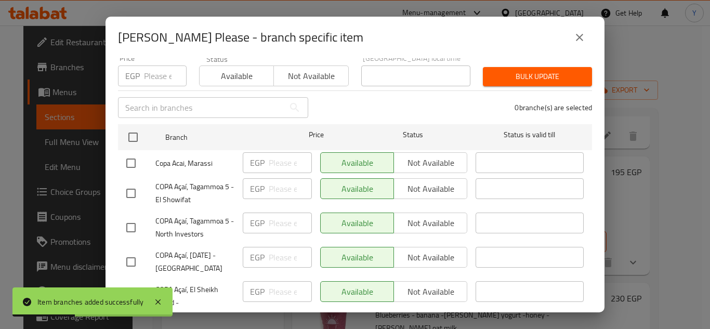
click at [130, 154] on input "checkbox" at bounding box center [131, 163] width 22 height 22
checkbox input "true"
click at [275, 153] on input "number" at bounding box center [290, 162] width 43 height 21
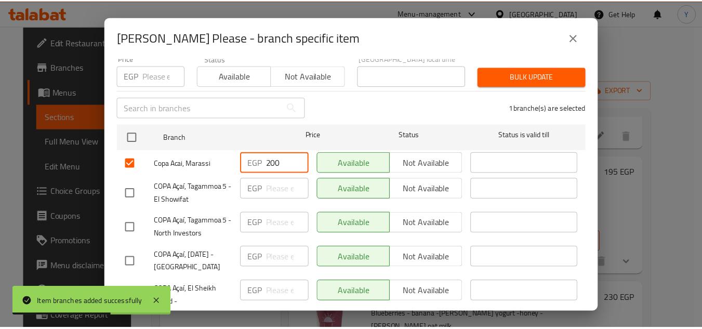
scroll to position [125, 0]
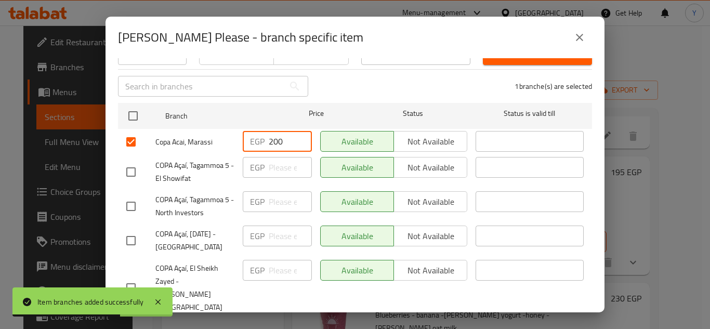
type input "200"
click at [253, 325] on span "Save" at bounding box center [354, 331] width 457 height 13
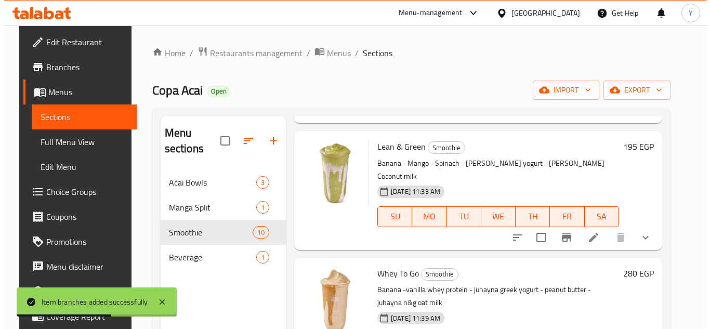
scroll to position [675, 0]
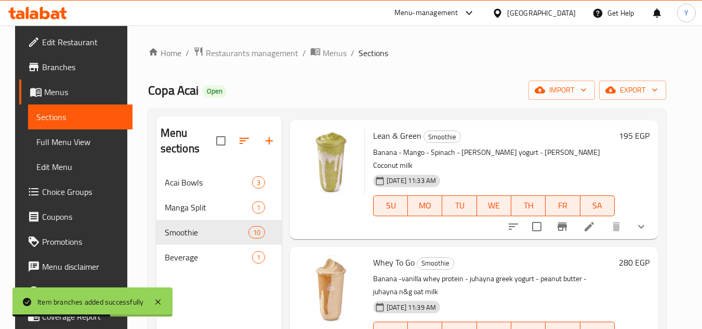
click at [565, 220] on icon "Branch-specific-item" at bounding box center [562, 226] width 12 height 12
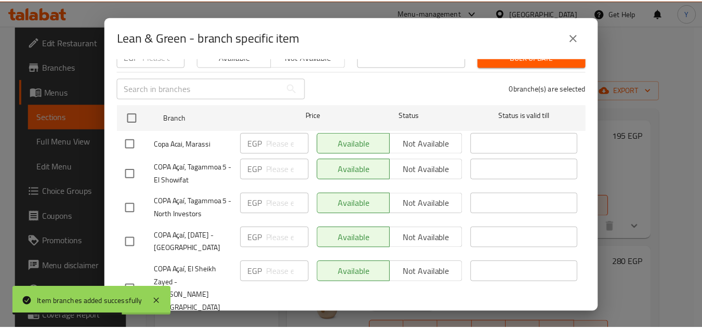
scroll to position [125, 0]
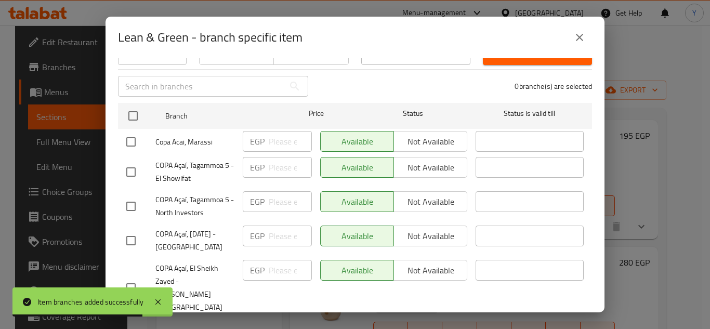
click at [128, 138] on input "checkbox" at bounding box center [131, 142] width 22 height 22
checkbox input "true"
click at [267, 132] on div "EGP ​" at bounding box center [277, 141] width 69 height 21
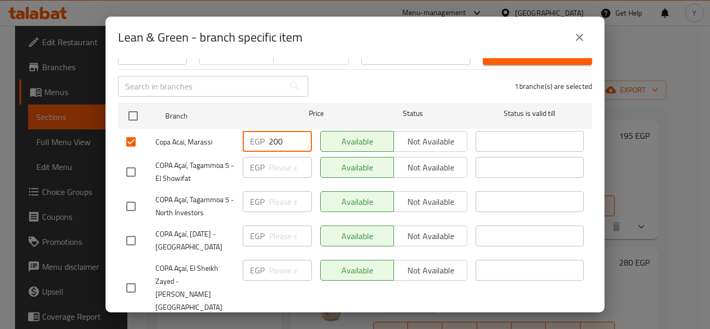
type input "200"
click at [306, 325] on span "Save" at bounding box center [354, 331] width 457 height 13
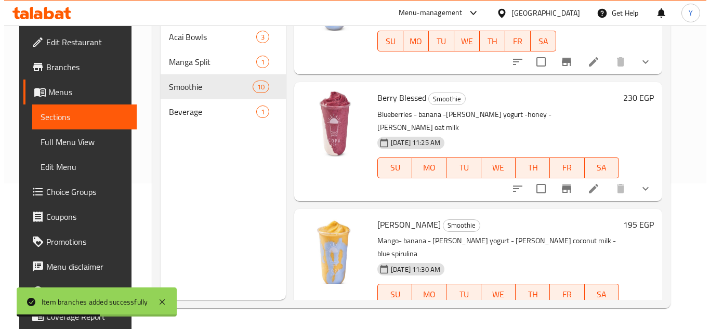
scroll to position [318, 0]
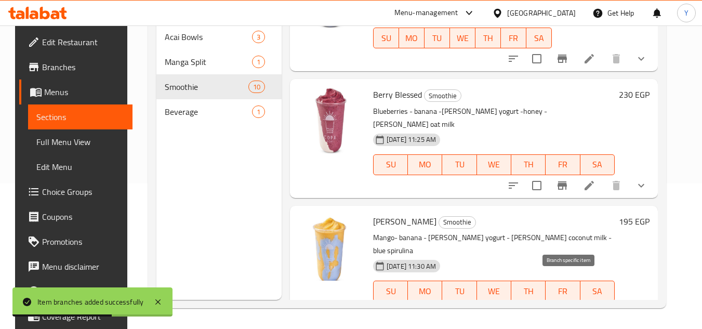
click at [565, 306] on icon "Branch-specific-item" at bounding box center [562, 312] width 12 height 12
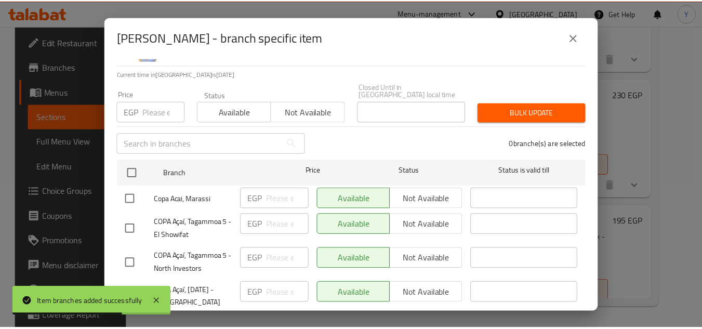
scroll to position [125, 0]
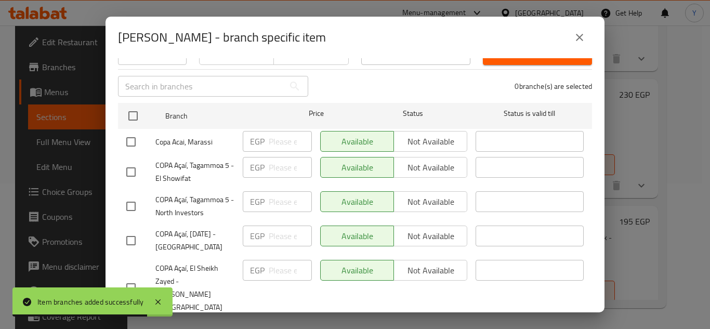
click at [134, 139] on input "checkbox" at bounding box center [131, 142] width 22 height 22
checkbox input "true"
click at [286, 131] on input "number" at bounding box center [290, 141] width 43 height 21
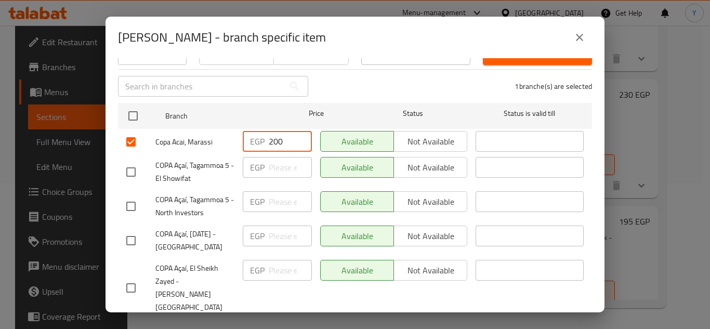
type input "200"
click at [260, 322] on button "Save" at bounding box center [355, 331] width 474 height 19
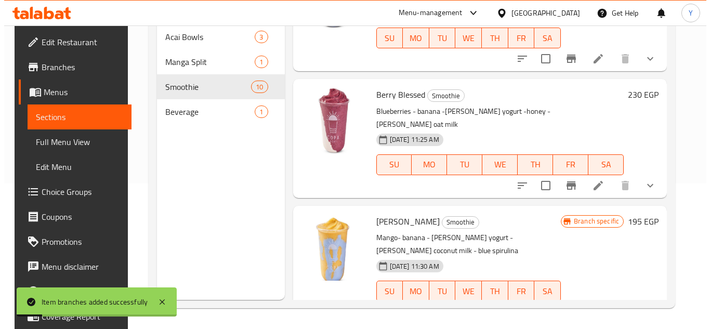
scroll to position [214, 0]
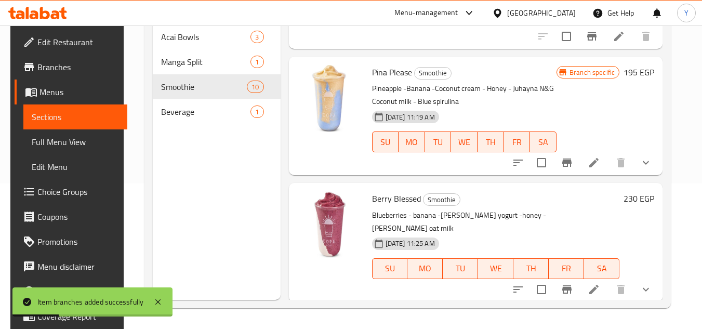
click at [557, 277] on div at bounding box center [582, 289] width 153 height 25
click at [561, 277] on button "Branch-specific-item" at bounding box center [566, 289] width 25 height 25
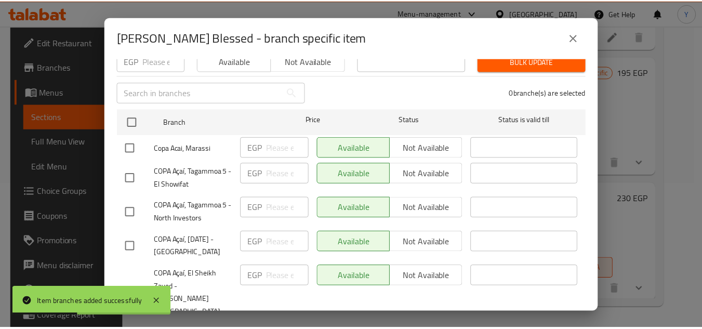
scroll to position [125, 0]
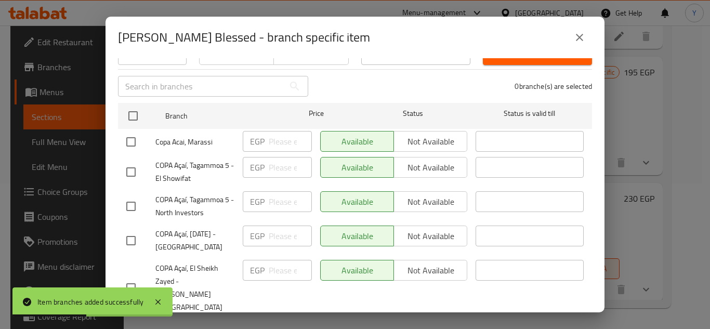
click at [129, 138] on input "checkbox" at bounding box center [131, 142] width 22 height 22
checkbox input "true"
click at [279, 131] on input "number" at bounding box center [290, 141] width 43 height 21
type input "240"
click at [244, 325] on span "Save" at bounding box center [354, 331] width 457 height 13
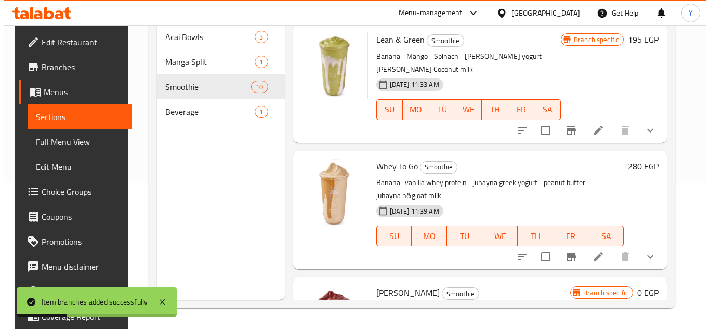
scroll to position [630, 0]
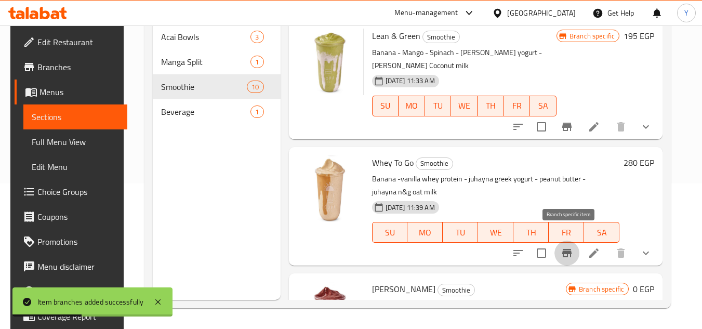
click at [563, 247] on icon "Branch-specific-item" at bounding box center [567, 253] width 12 height 12
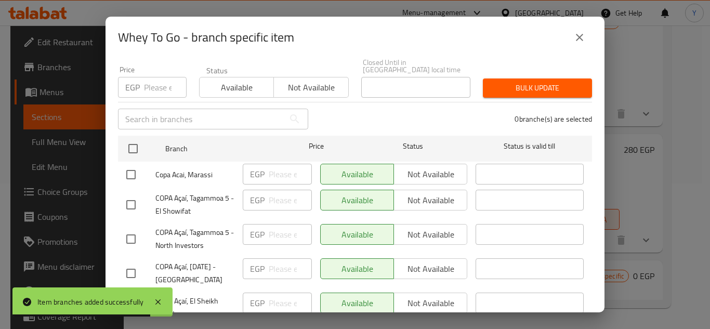
scroll to position [104, 0]
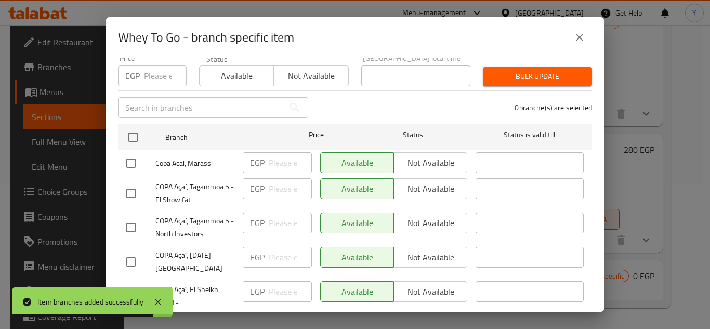
click at [131, 152] on input "checkbox" at bounding box center [131, 163] width 22 height 22
checkbox input "true"
click at [274, 158] on input "number" at bounding box center [290, 162] width 43 height 21
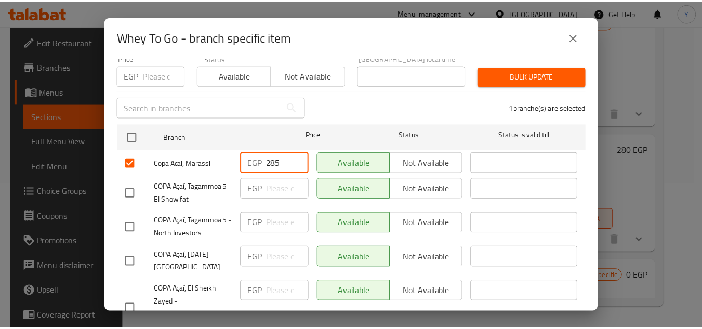
scroll to position [125, 0]
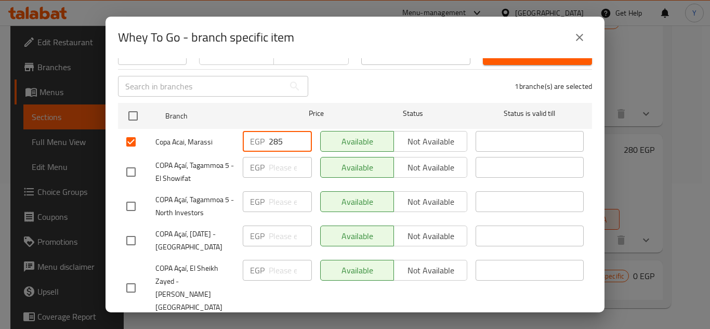
type input "285"
click at [273, 322] on button "Save" at bounding box center [355, 331] width 474 height 19
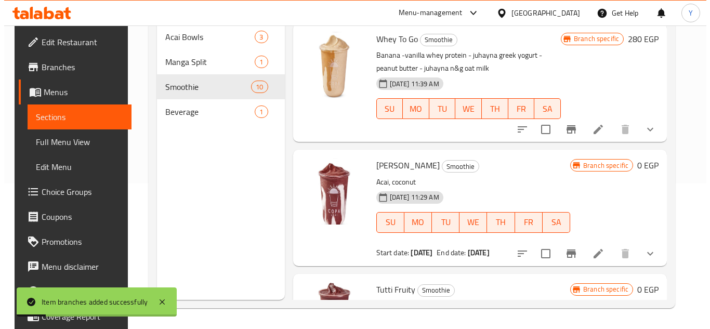
scroll to position [851, 0]
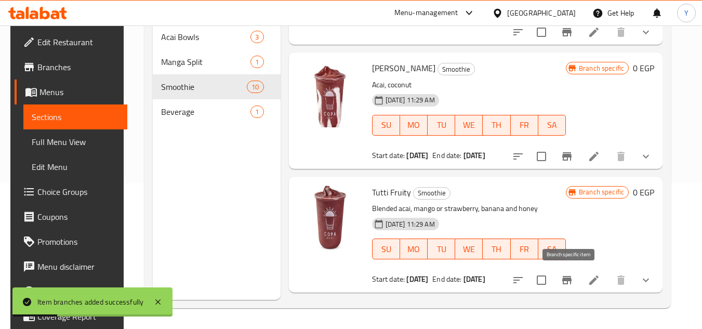
click at [572, 283] on icon "Branch-specific-item" at bounding box center [567, 280] width 12 height 12
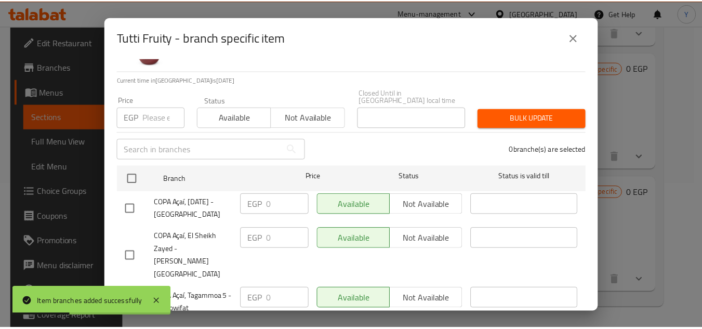
scroll to position [125, 0]
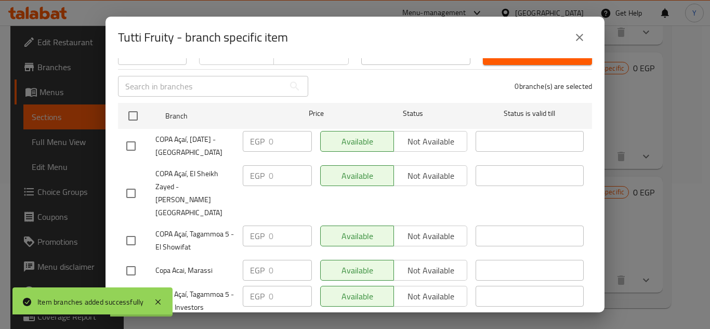
click at [579, 32] on icon "close" at bounding box center [579, 37] width 12 height 12
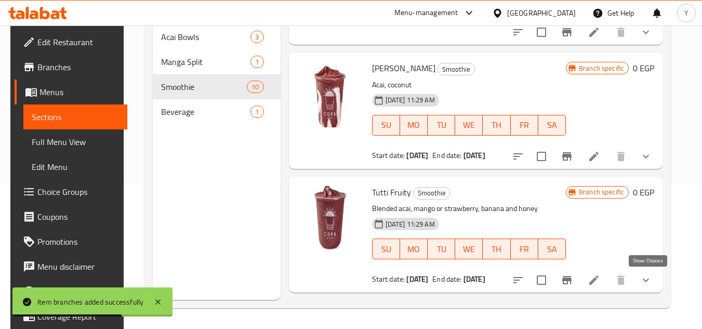
click at [651, 276] on icon "show more" at bounding box center [646, 280] width 12 height 12
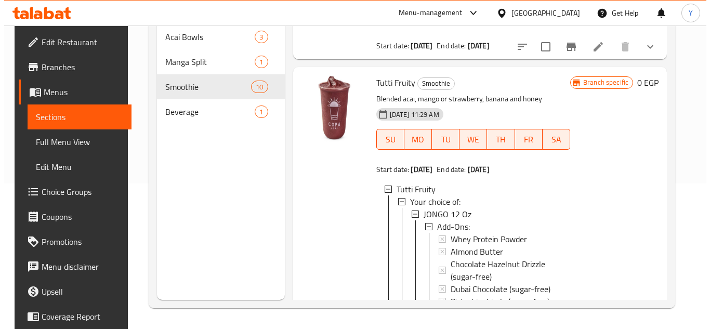
scroll to position [954, 0]
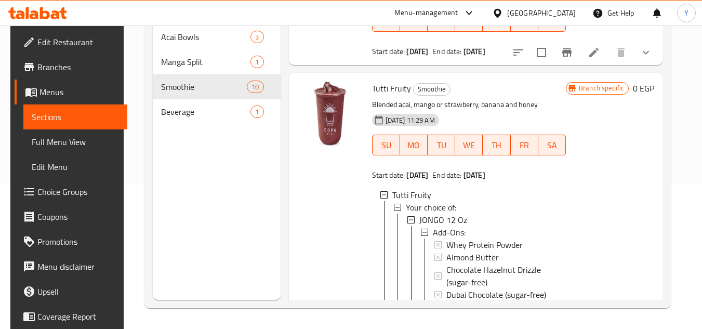
click at [383, 88] on span "Tutti Fruity" at bounding box center [391, 89] width 39 height 16
copy h6 "Tutti Fruity"
click at [578, 188] on div "Branch specific 0 EGP" at bounding box center [610, 307] width 88 height 453
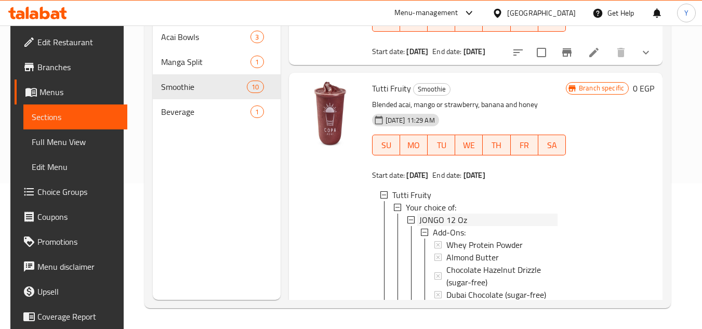
click at [480, 219] on div "JONGO 12 Oz" at bounding box center [488, 220] width 138 height 12
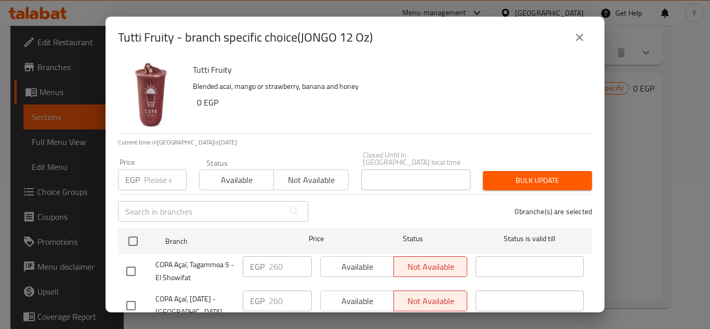
scroll to position [125, 0]
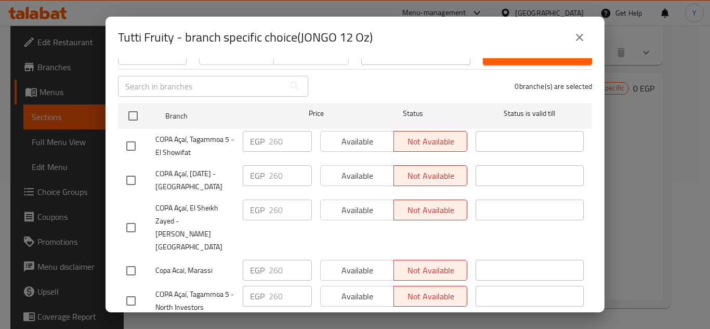
click at [585, 32] on icon "close" at bounding box center [579, 37] width 12 height 12
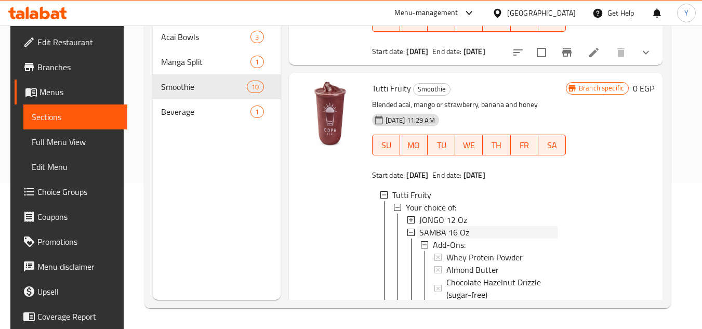
click at [483, 232] on div "SAMBA 16 Oz" at bounding box center [488, 232] width 138 height 12
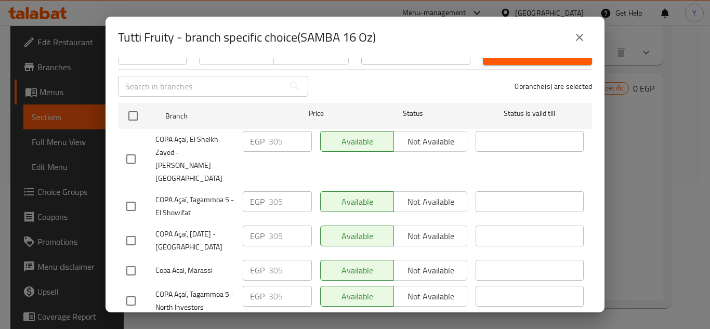
click at [130, 260] on input "checkbox" at bounding box center [131, 271] width 22 height 22
checkbox input "true"
click at [400, 263] on span "Not available" at bounding box center [430, 270] width 65 height 15
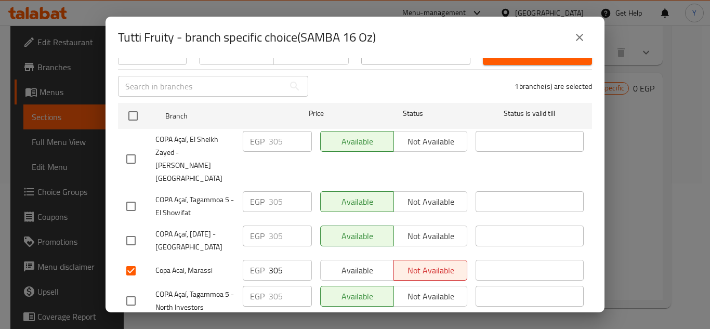
click at [358, 325] on span "Save" at bounding box center [354, 331] width 457 height 13
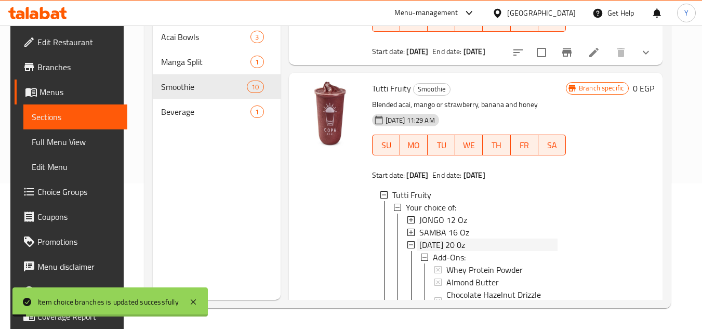
click at [489, 246] on div "Carnival 20 0z" at bounding box center [488, 244] width 138 height 12
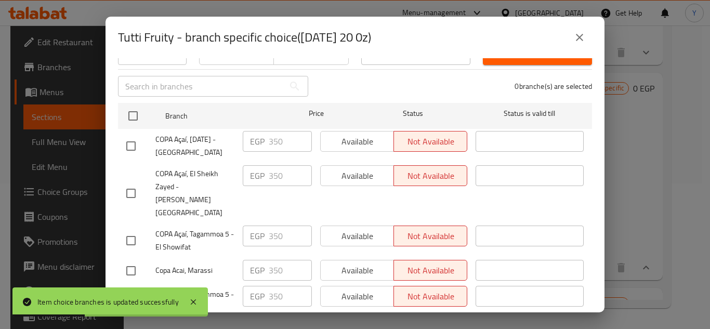
click at [575, 41] on icon "close" at bounding box center [579, 37] width 12 height 12
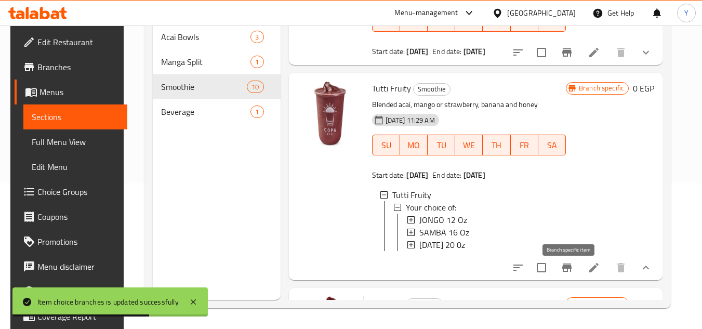
click at [569, 272] on icon "Branch-specific-item" at bounding box center [566, 267] width 9 height 8
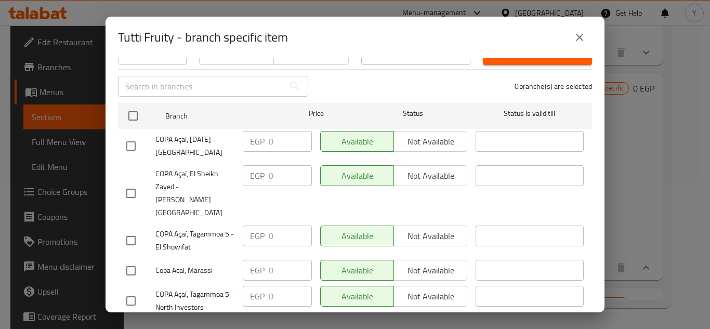
click at [129, 260] on input "checkbox" at bounding box center [131, 271] width 22 height 22
checkbox input "true"
drag, startPoint x: 288, startPoint y: 236, endPoint x: 201, endPoint y: 234, distance: 87.8
click at [201, 256] on div "Copa Acai, Marassi EGP 0 ​ Available Not available ​" at bounding box center [355, 271] width 466 height 30
type input "305"
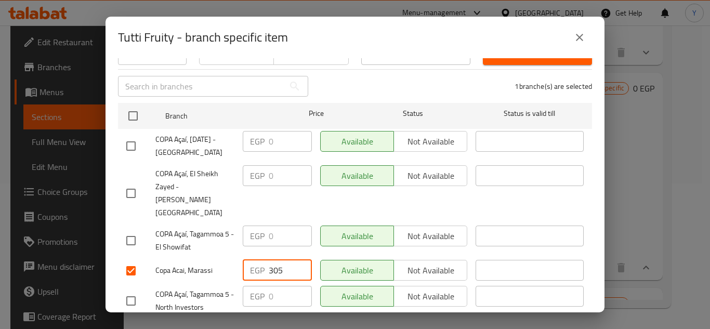
click at [217, 325] on span "Save" at bounding box center [354, 331] width 457 height 13
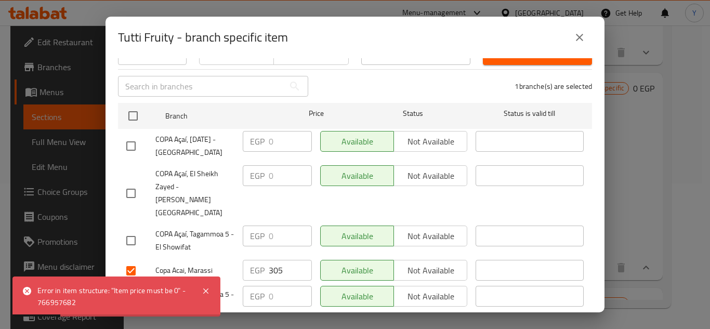
click at [571, 35] on button "close" at bounding box center [579, 37] width 25 height 25
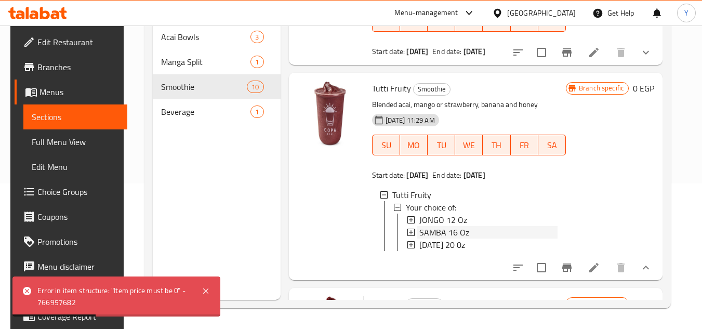
click at [454, 231] on span "SAMBA 16 Oz" at bounding box center [444, 232] width 50 height 12
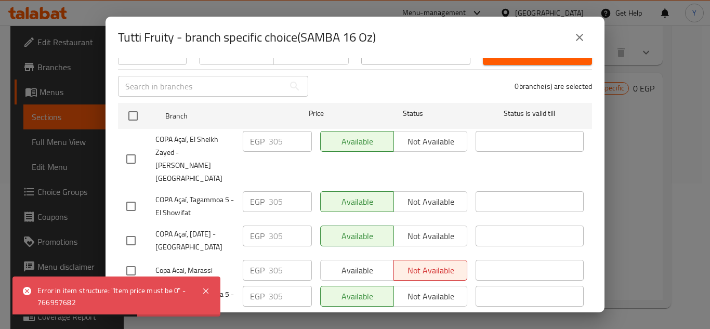
click at [130, 260] on input "checkbox" at bounding box center [131, 271] width 22 height 22
checkbox input "true"
click at [376, 263] on span "Available" at bounding box center [357, 270] width 65 height 15
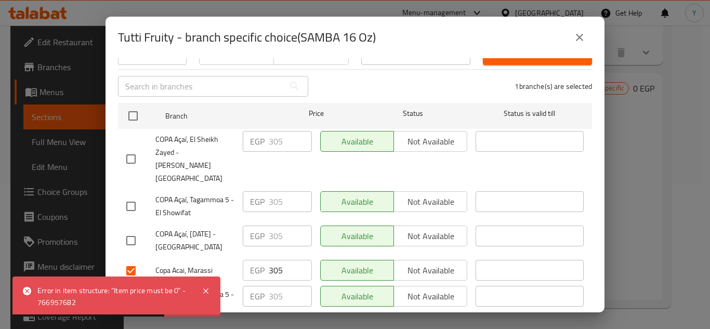
click at [338, 325] on span "Save" at bounding box center [354, 331] width 457 height 13
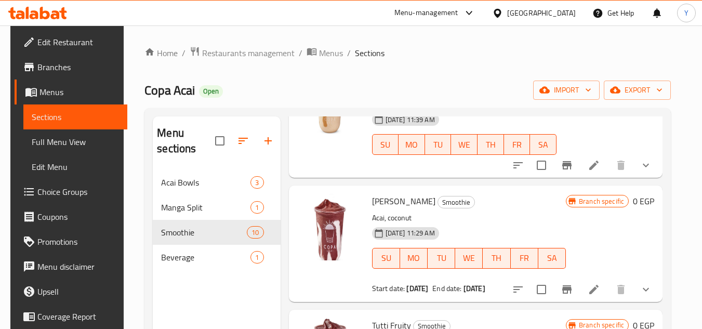
scroll to position [883, 0]
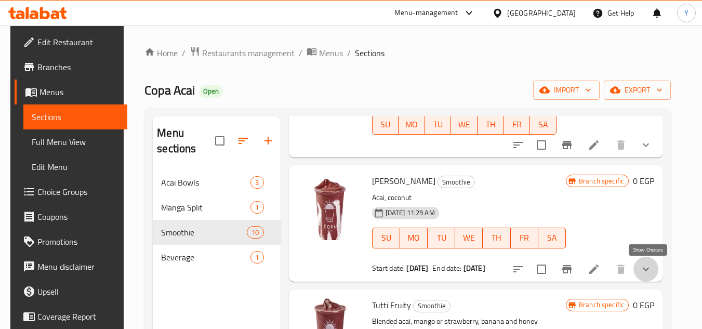
click at [644, 267] on icon "show more" at bounding box center [646, 269] width 12 height 12
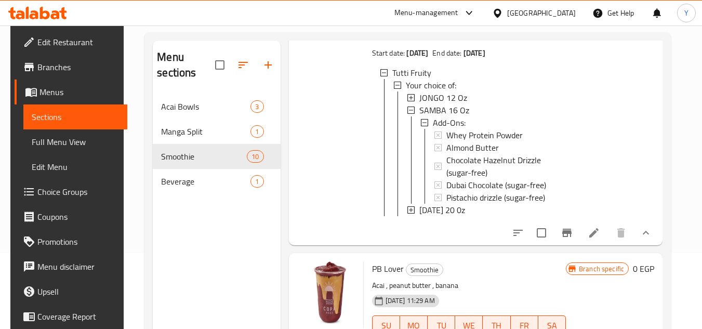
scroll to position [145, 0]
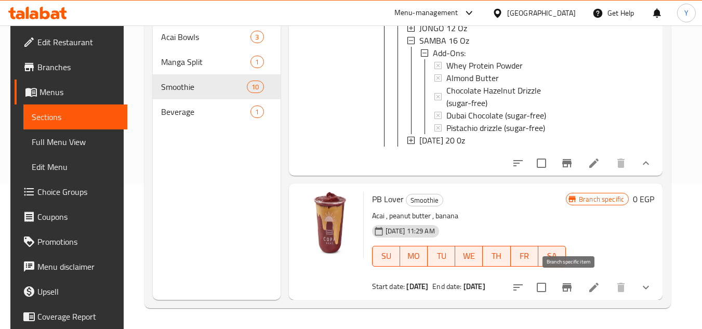
click at [567, 294] on button "Branch-specific-item" at bounding box center [566, 287] width 25 height 25
click at [645, 290] on icon "show more" at bounding box center [646, 287] width 12 height 12
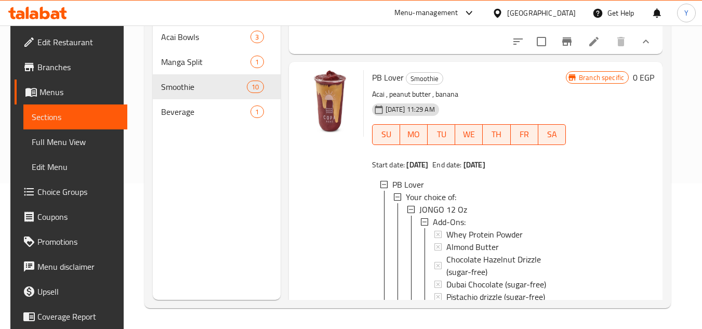
scroll to position [1515, 0]
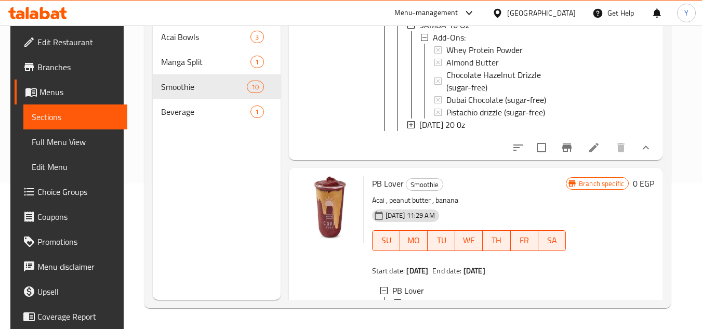
click at [385, 191] on span "PB Lover" at bounding box center [388, 184] width 32 height 16
copy h6 "PB Lover"
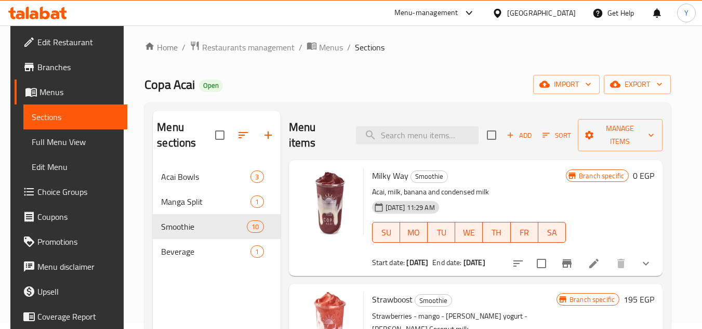
scroll to position [0, 0]
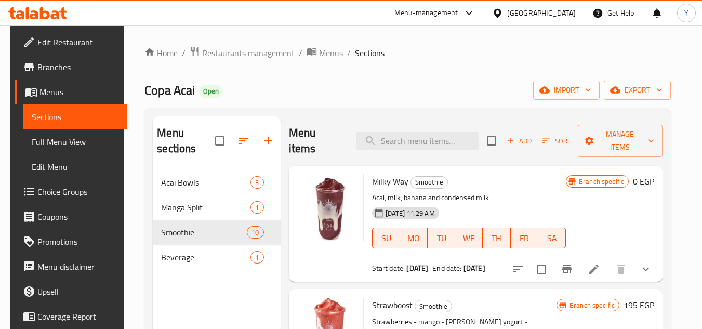
click at [392, 184] on span "Milky Way" at bounding box center [390, 182] width 36 height 16
copy h6 "Milky Way"
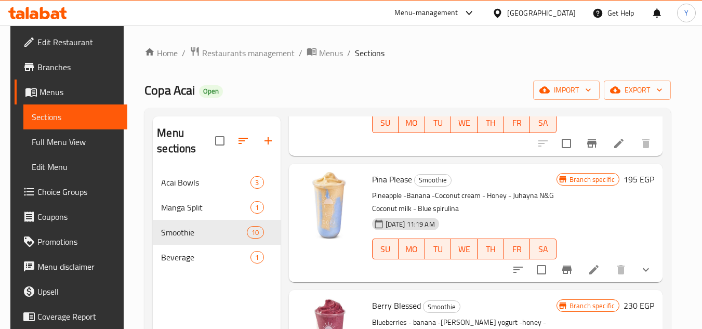
scroll to position [260, 0]
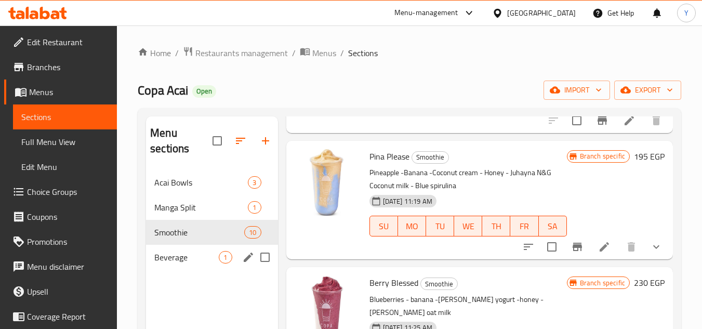
click at [223, 256] on span "1" at bounding box center [225, 258] width 12 height 10
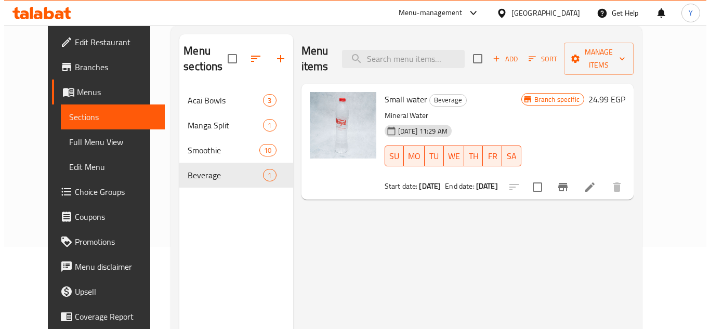
scroll to position [145, 0]
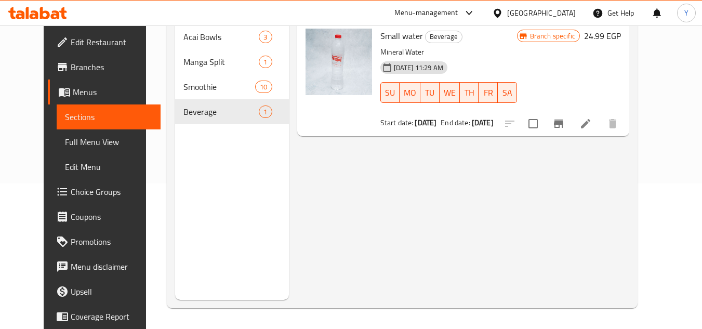
click at [563, 120] on icon "Branch-specific-item" at bounding box center [558, 124] width 9 height 8
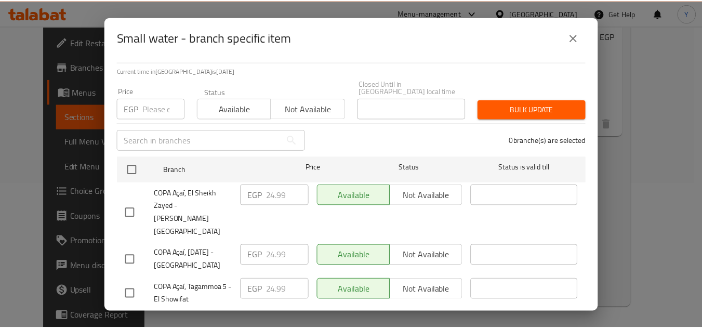
scroll to position [125, 0]
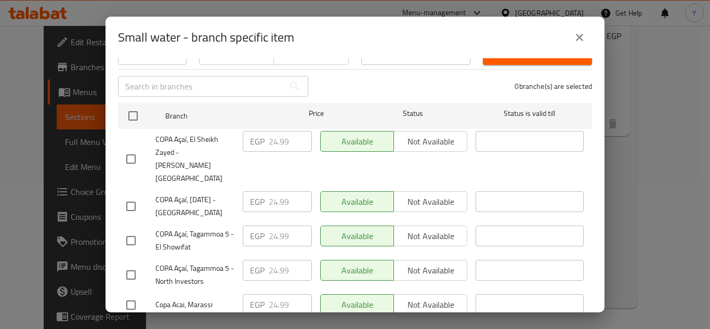
click at [126, 294] on input "checkbox" at bounding box center [131, 305] width 22 height 22
checkbox input "true"
drag, startPoint x: 271, startPoint y: 272, endPoint x: 320, endPoint y: 270, distance: 48.9
click at [320, 290] on div "Copa Acai, Marassi EGP 24.99 ​ Available Not available ​" at bounding box center [355, 305] width 466 height 30
type input "25"
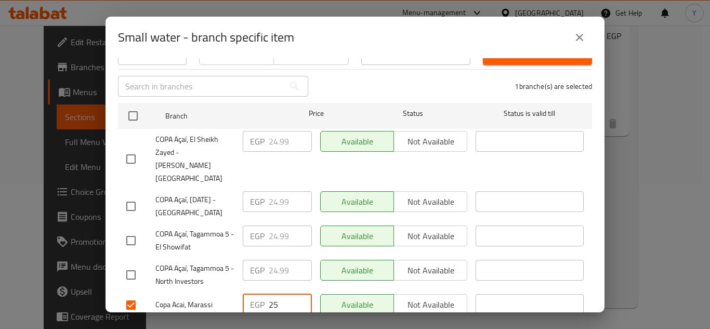
click at [276, 325] on span "Save" at bounding box center [354, 331] width 457 height 13
